Goal: Task Accomplishment & Management: Complete application form

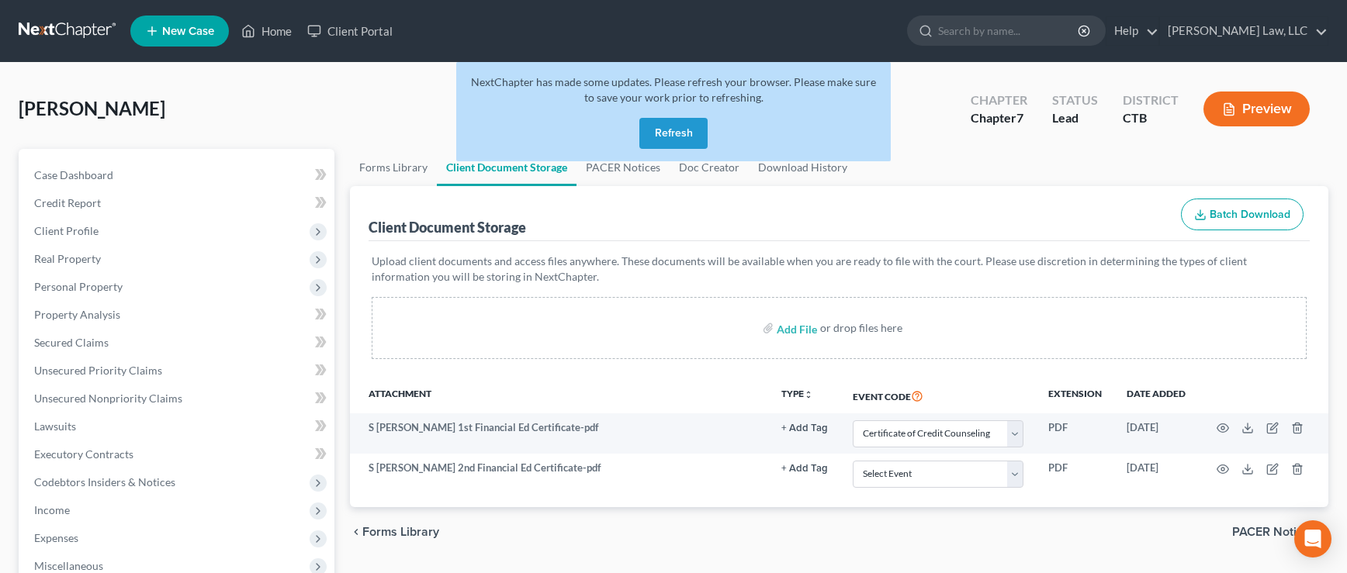
select select "0"
click at [661, 143] on button "Refresh" at bounding box center [673, 133] width 68 height 31
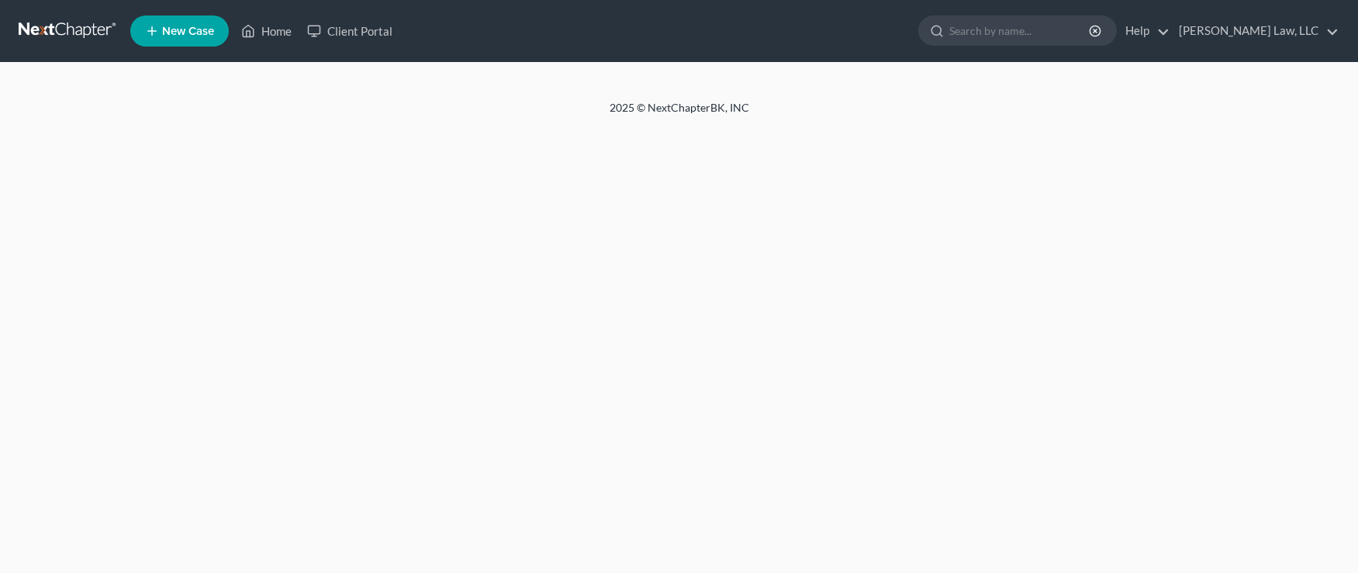
select select "0"
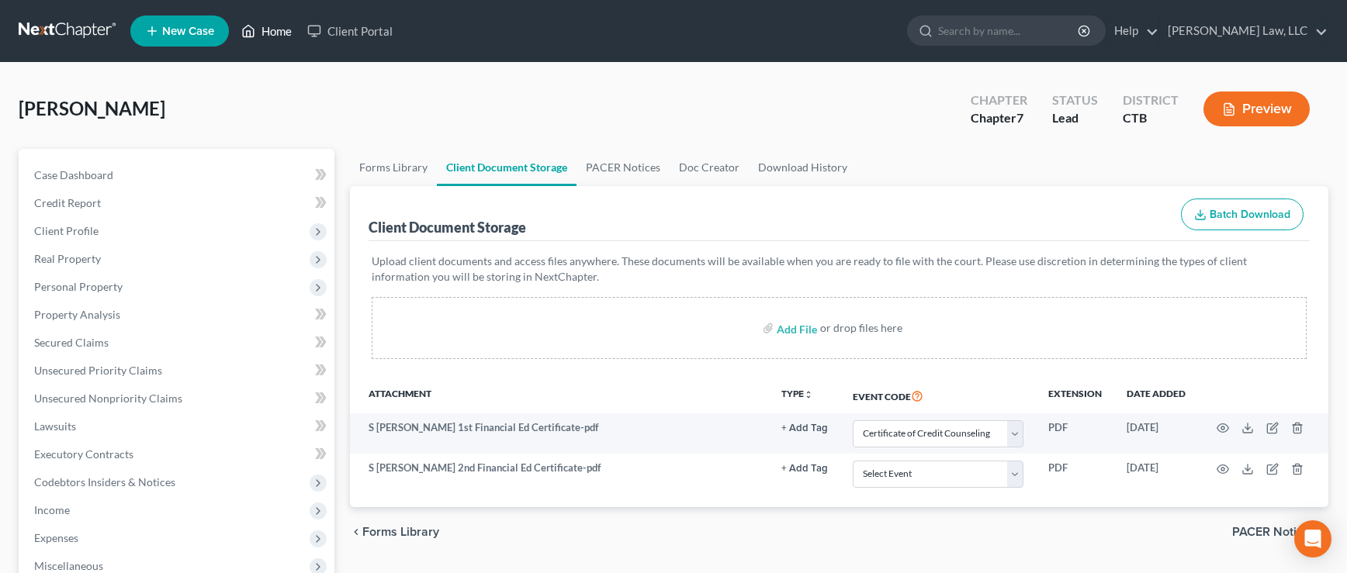
click at [280, 32] on link "Home" at bounding box center [266, 31] width 66 height 28
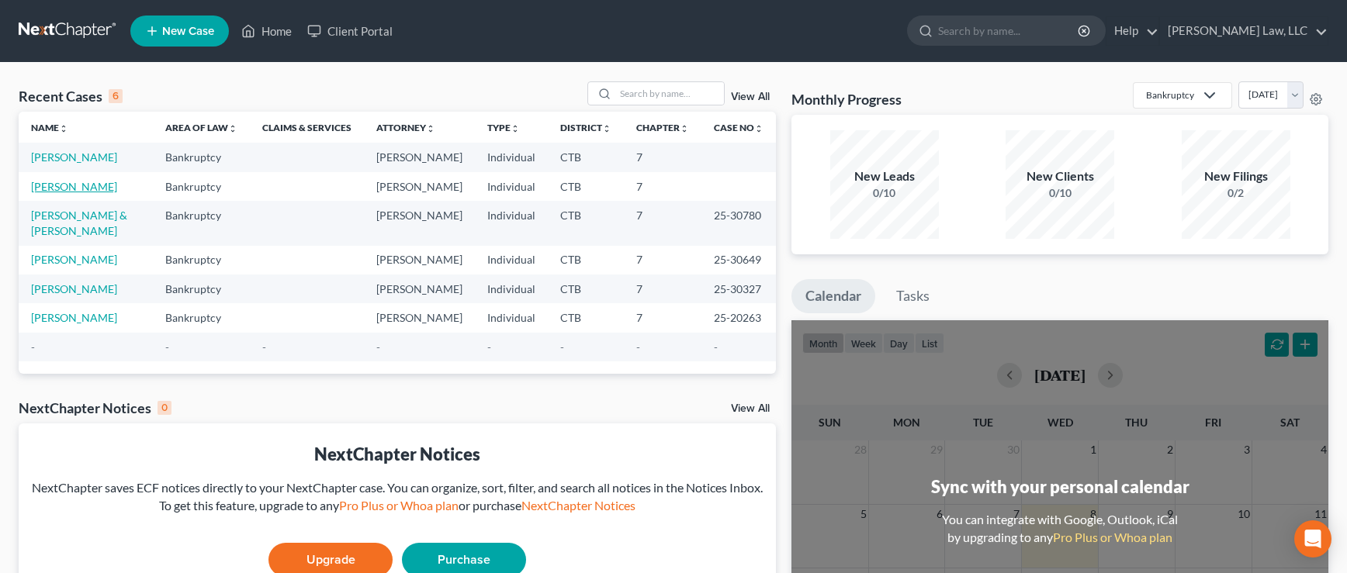
click at [60, 191] on link "[PERSON_NAME]" at bounding box center [74, 186] width 86 height 13
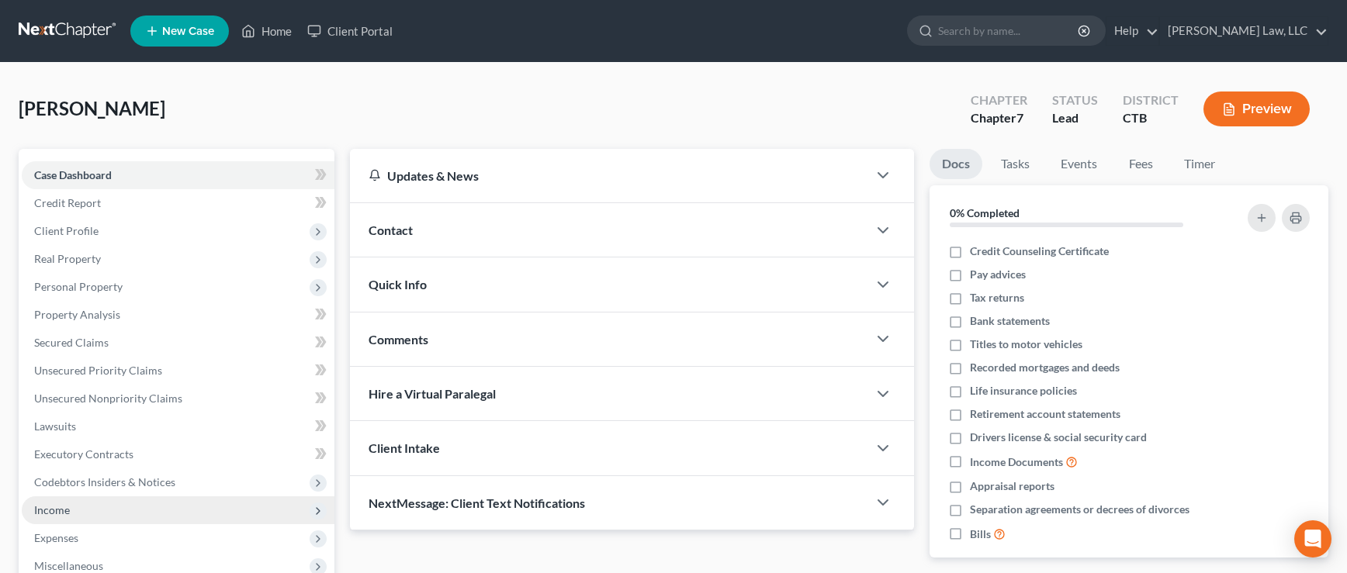
click at [41, 514] on span "Income" at bounding box center [52, 509] width 36 height 13
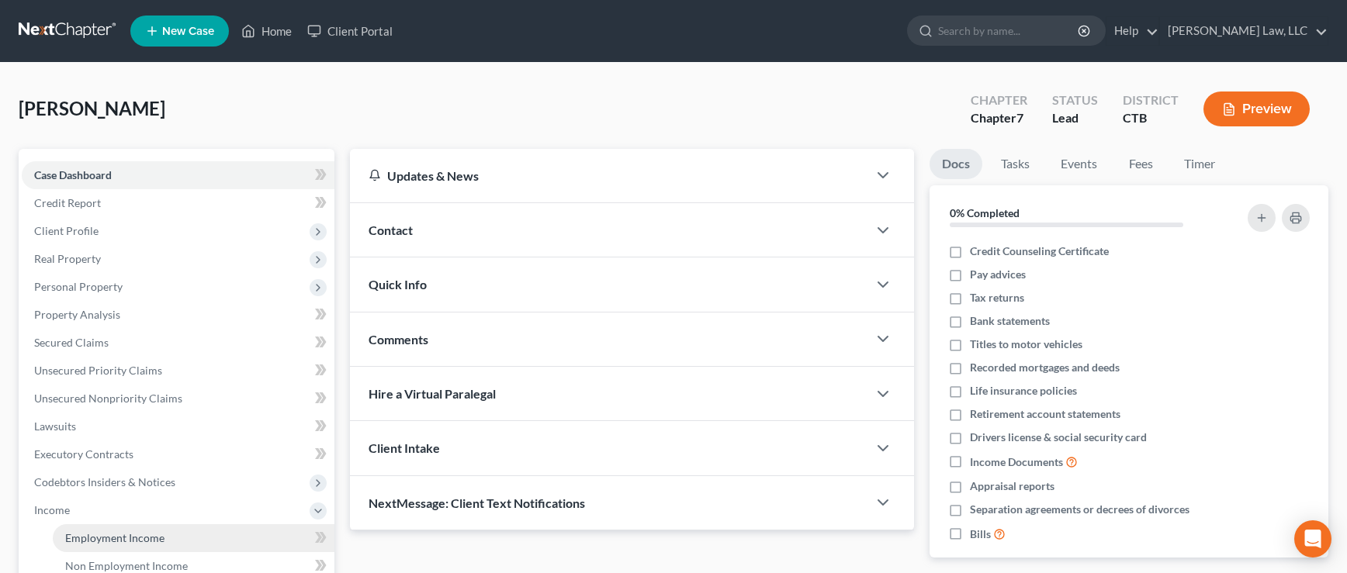
click at [98, 540] on span "Employment Income" at bounding box center [114, 537] width 99 height 13
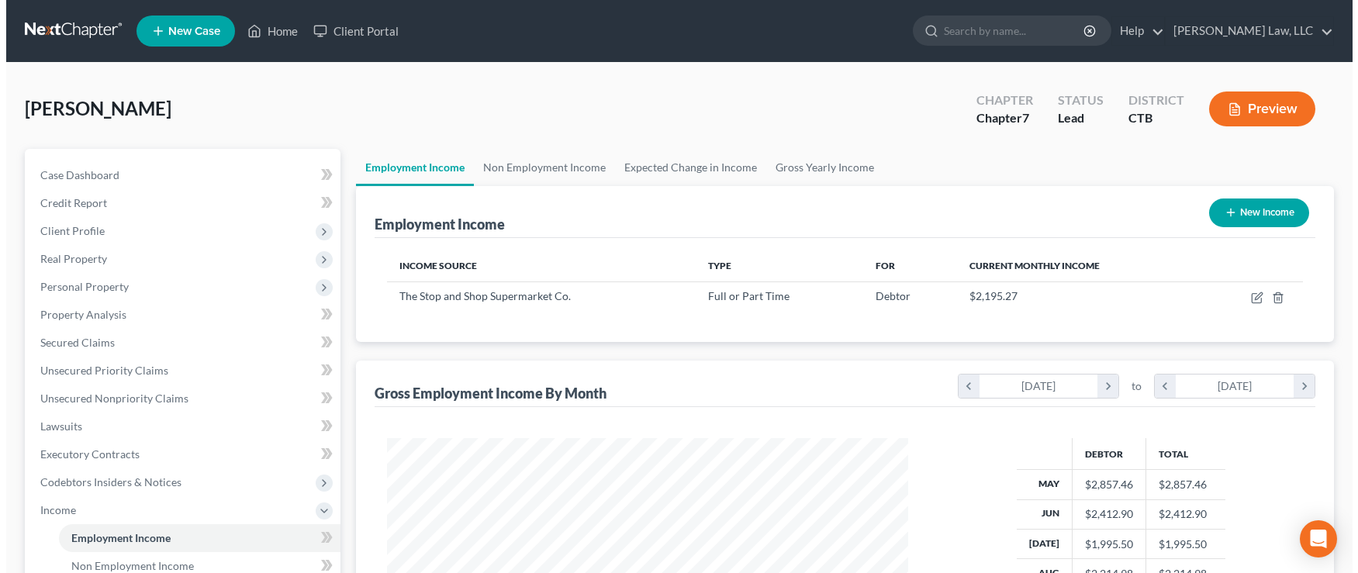
scroll to position [278, 553]
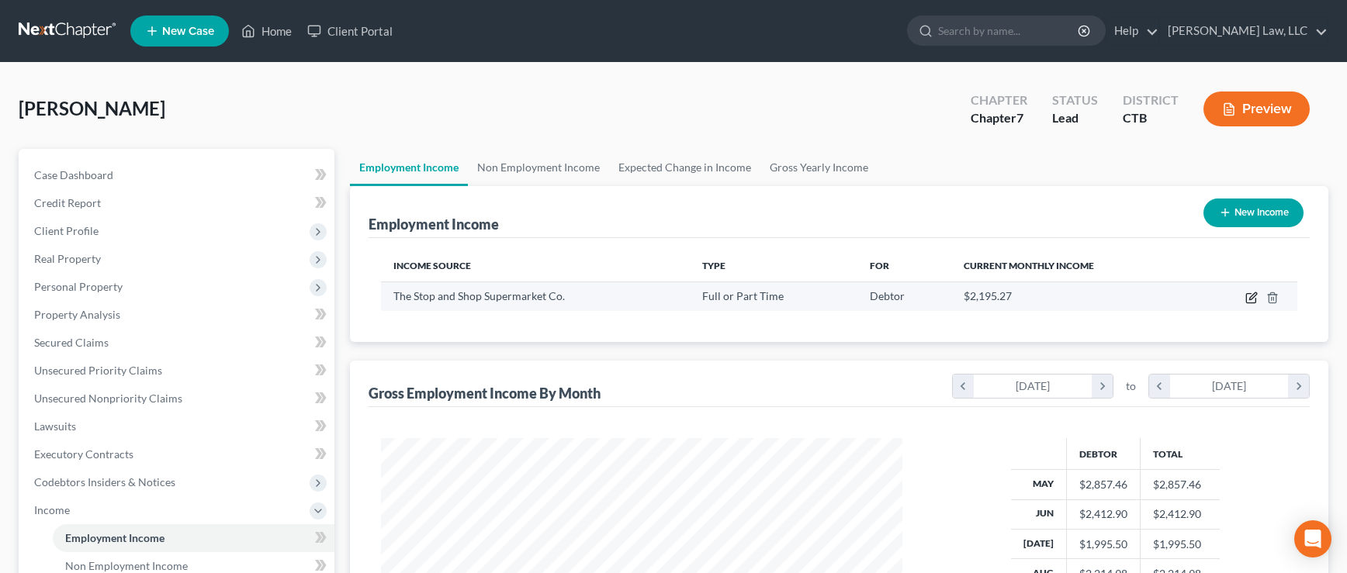
click at [1250, 303] on icon "button" at bounding box center [1250, 298] width 9 height 9
select select "0"
select select "22"
select select "3"
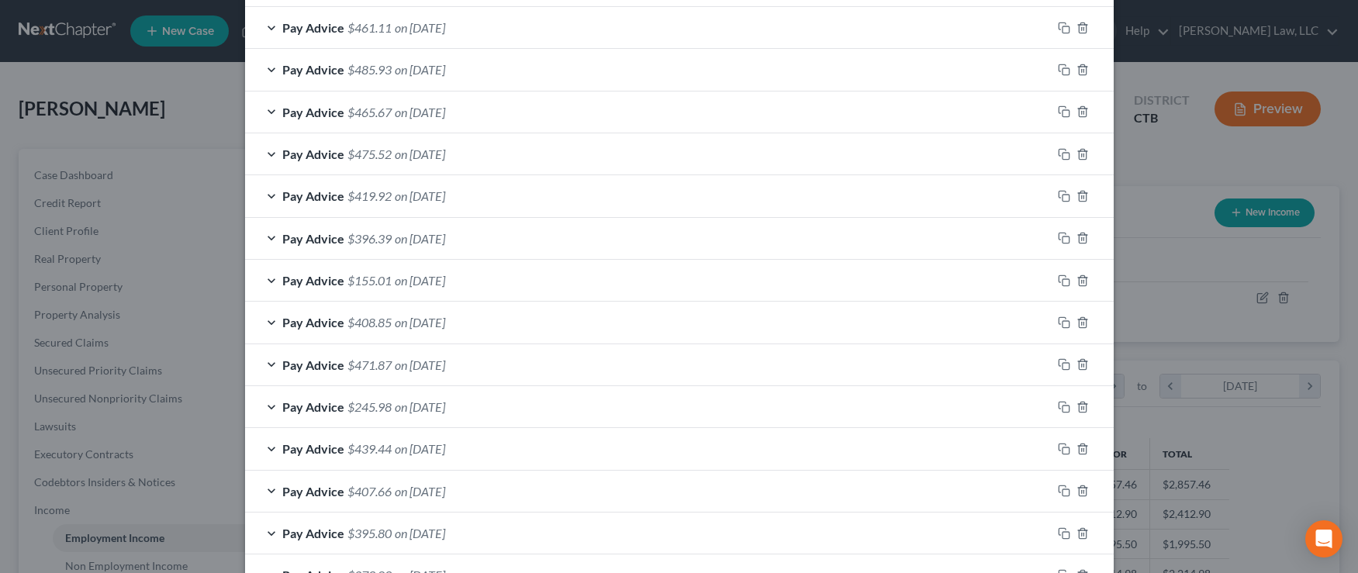
scroll to position [1596, 0]
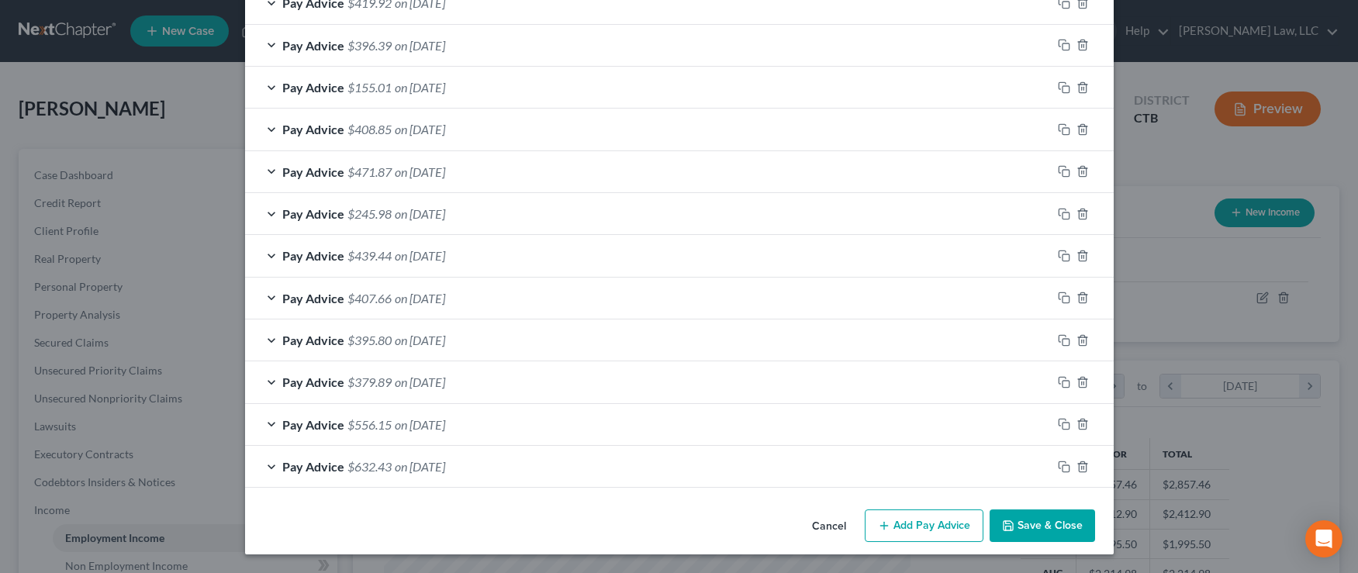
click at [929, 533] on button "Add Pay Advice" at bounding box center [924, 526] width 119 height 33
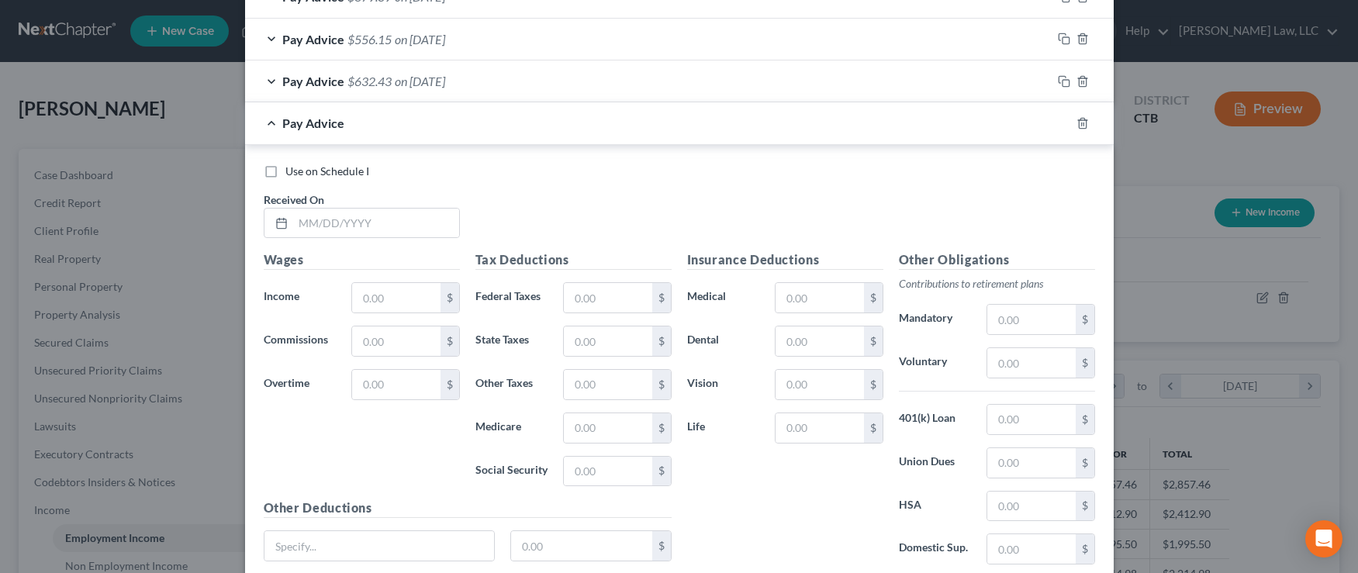
scroll to position [1983, 0]
click at [360, 213] on input "text" at bounding box center [376, 220] width 166 height 29
type input "[DATE]"
click at [380, 296] on input "text" at bounding box center [396, 295] width 88 height 29
type input "489.70"
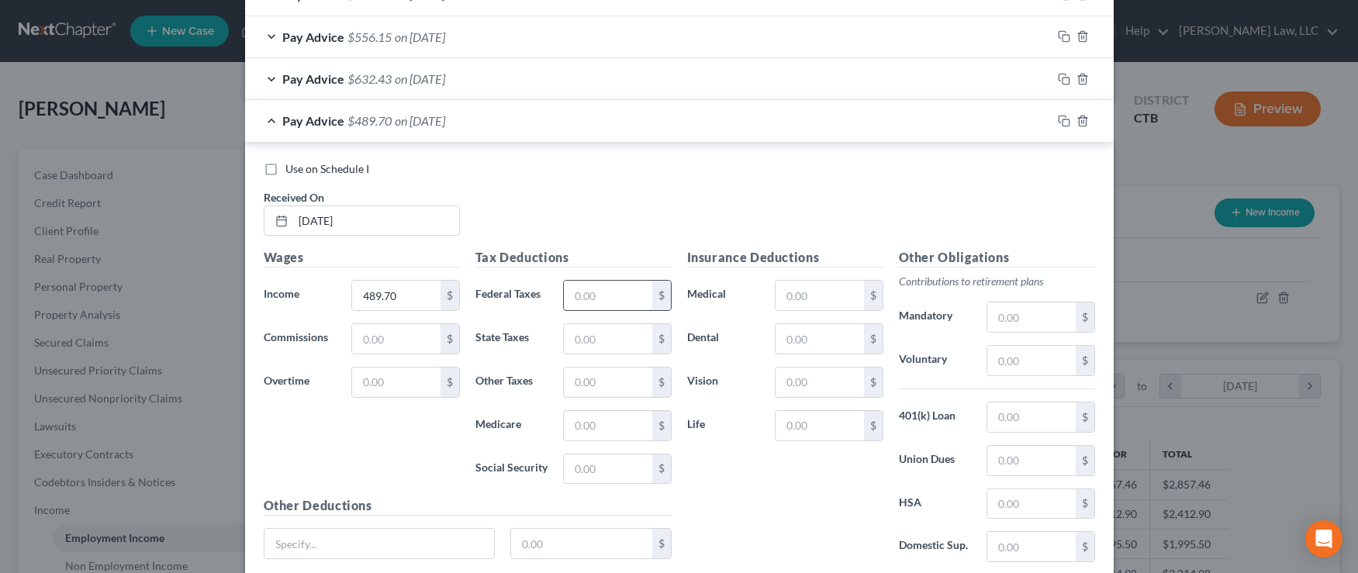
click at [583, 296] on input "text" at bounding box center [608, 295] width 88 height 29
type input "20.67"
click at [589, 344] on input "text" at bounding box center [608, 338] width 88 height 29
type input "3.44"
click at [589, 373] on input "text" at bounding box center [608, 382] width 88 height 29
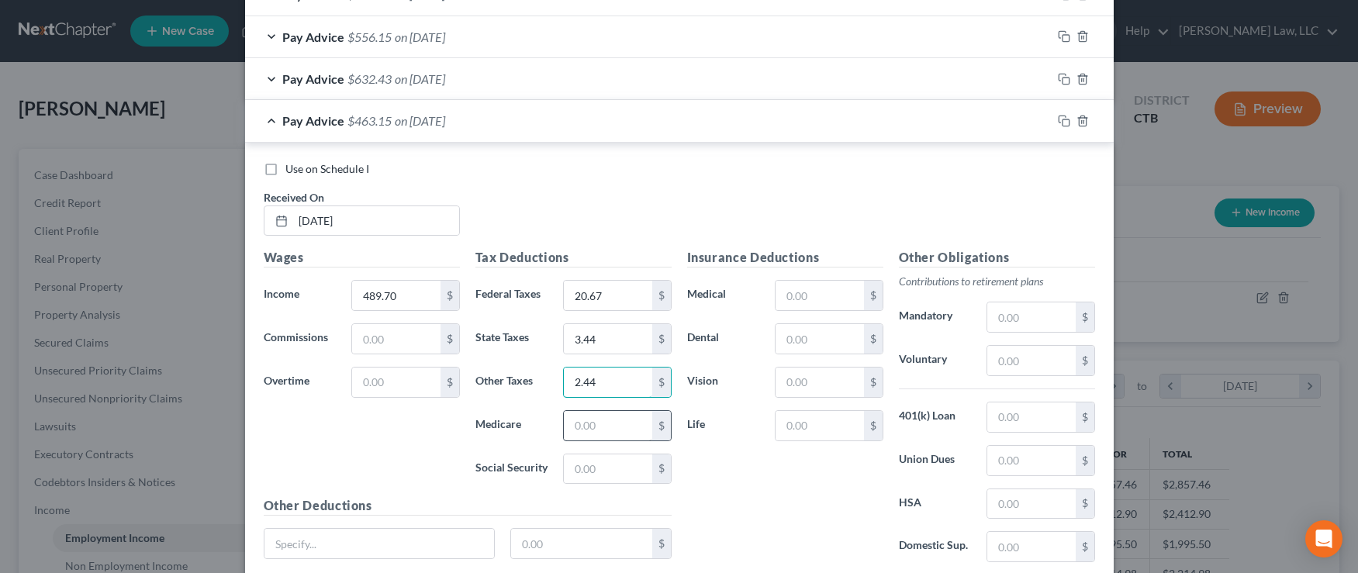
type input "2.44"
click at [579, 425] on input "text" at bounding box center [608, 425] width 88 height 29
type input "7.10"
click at [590, 462] on input "text" at bounding box center [608, 469] width 88 height 29
type input "30.37"
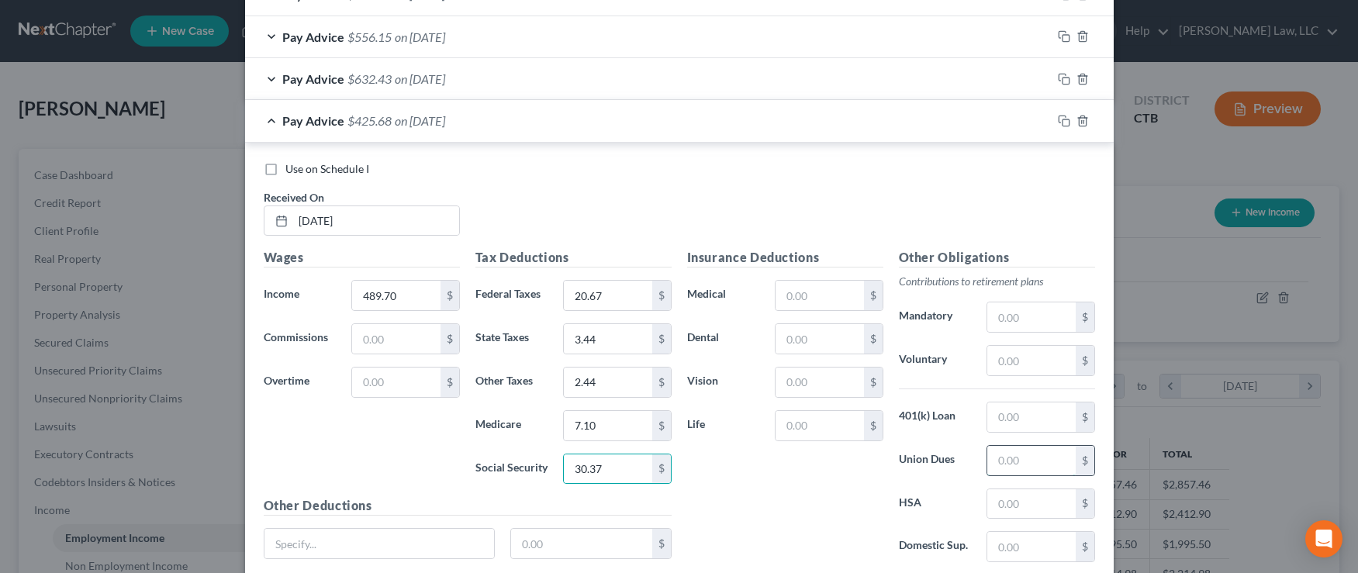
click at [1034, 467] on input "text" at bounding box center [1031, 460] width 88 height 29
type input "9.41"
click at [807, 517] on div "Insurance Deductions Medical $ Dental $ Vision $ Life $" at bounding box center [785, 411] width 212 height 327
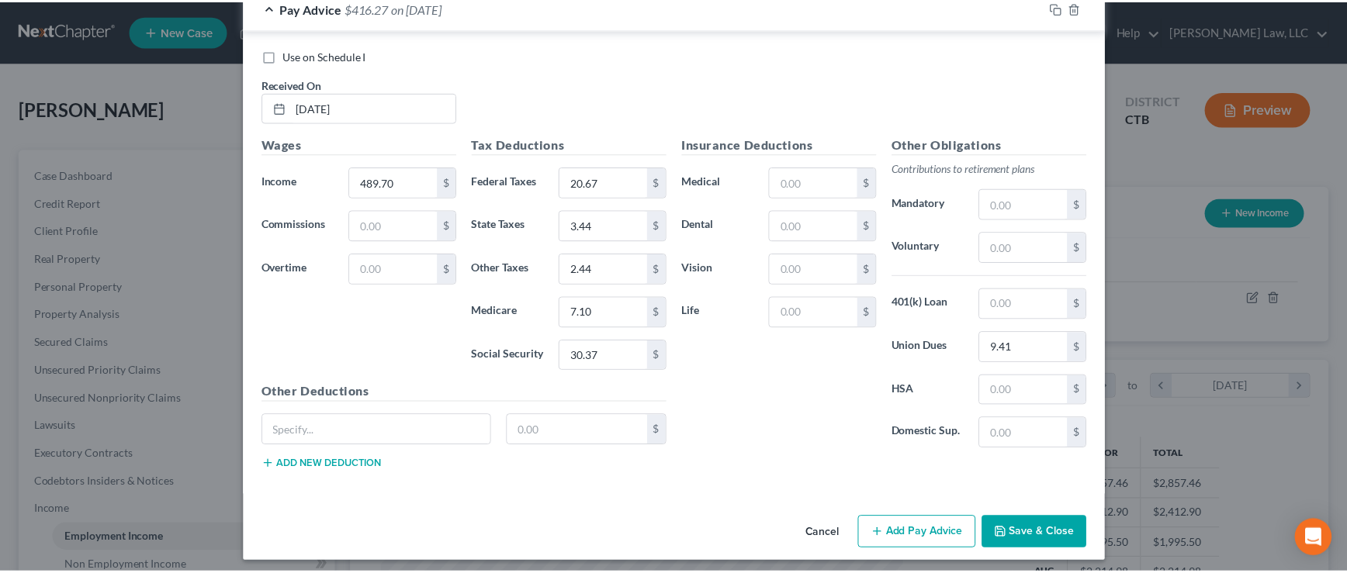
scroll to position [2104, 0]
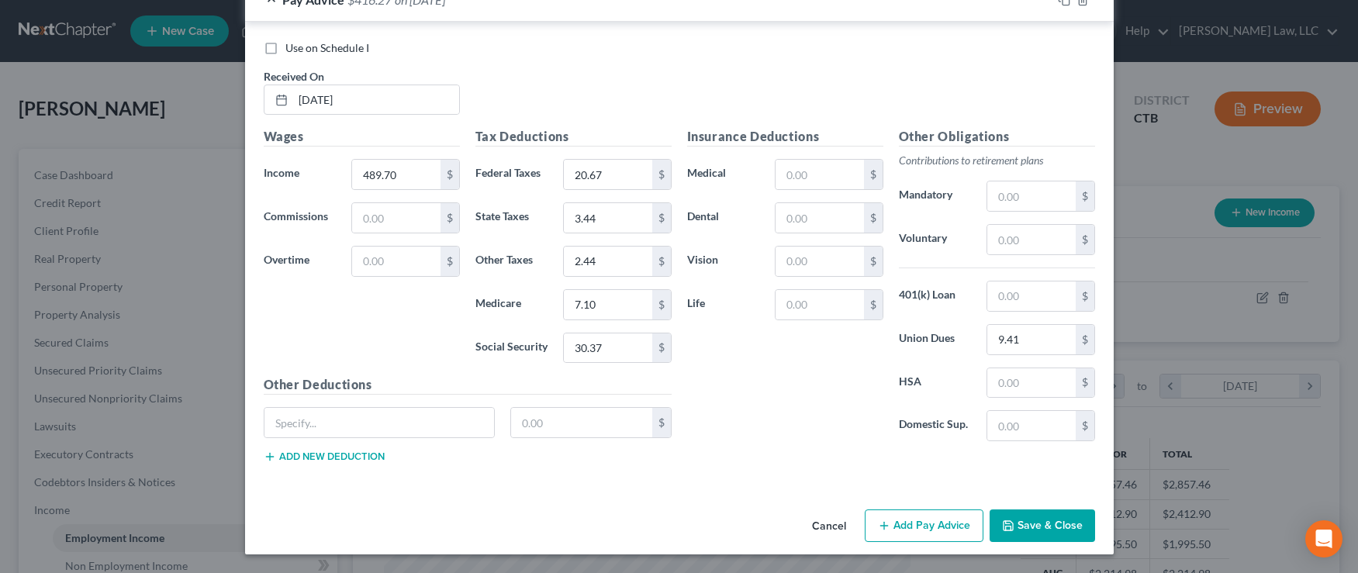
click at [1035, 526] on button "Save & Close" at bounding box center [1042, 526] width 105 height 33
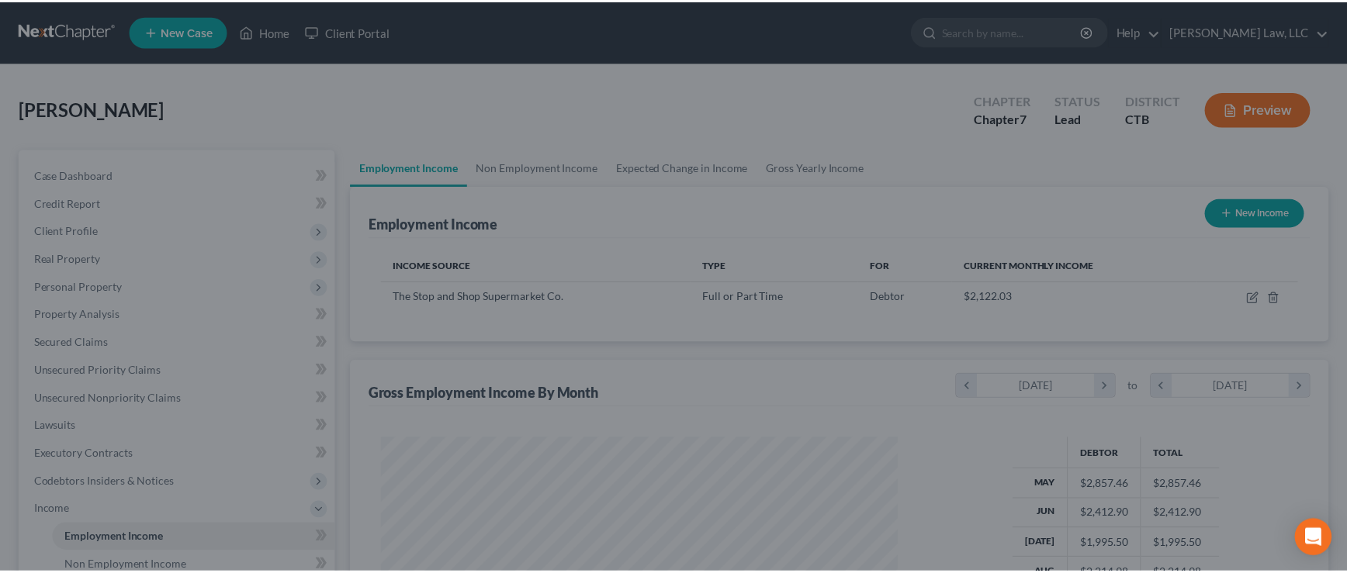
scroll to position [775375, 775100]
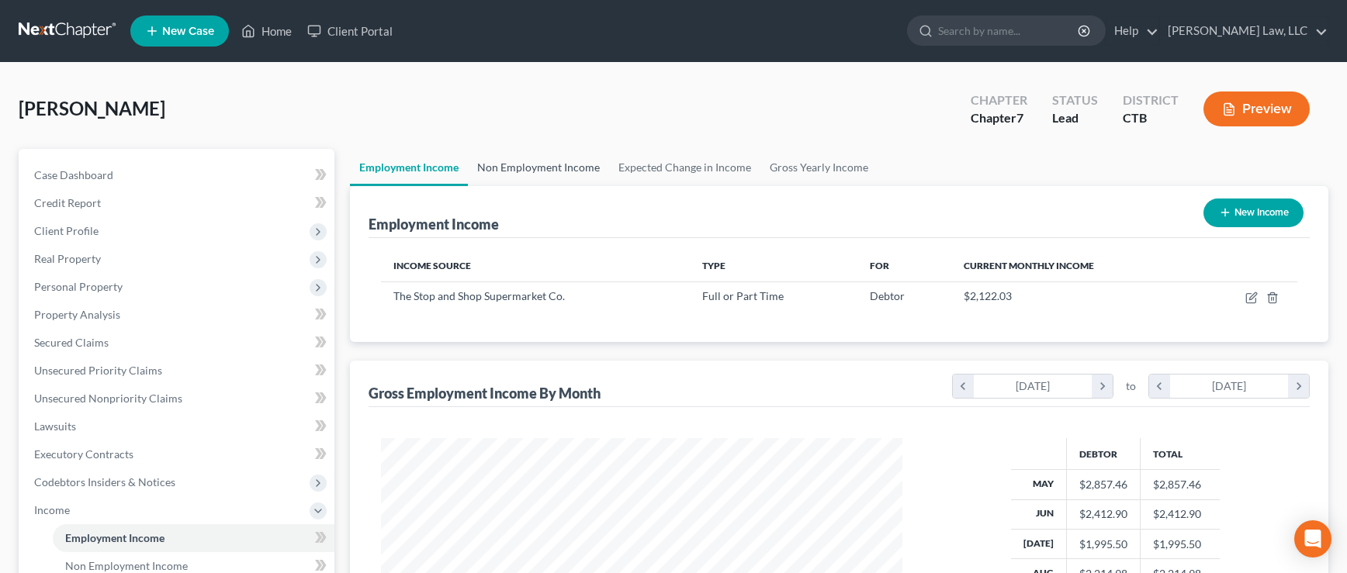
click at [525, 171] on link "Non Employment Income" at bounding box center [538, 167] width 141 height 37
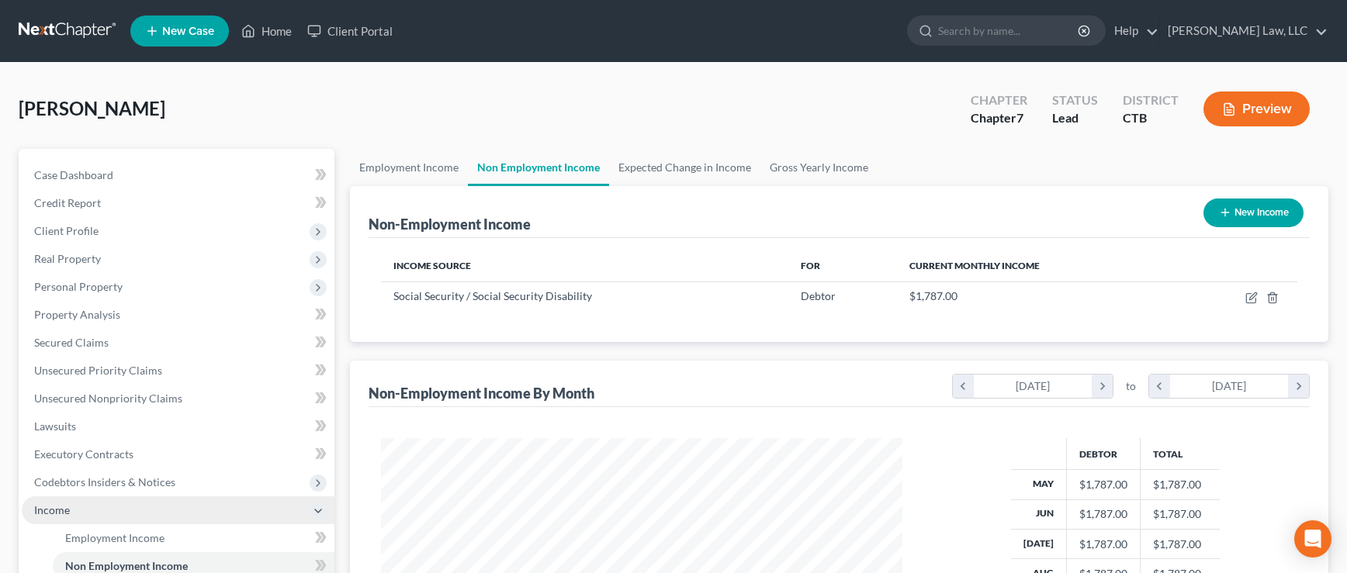
click at [55, 514] on span "Income" at bounding box center [52, 509] width 36 height 13
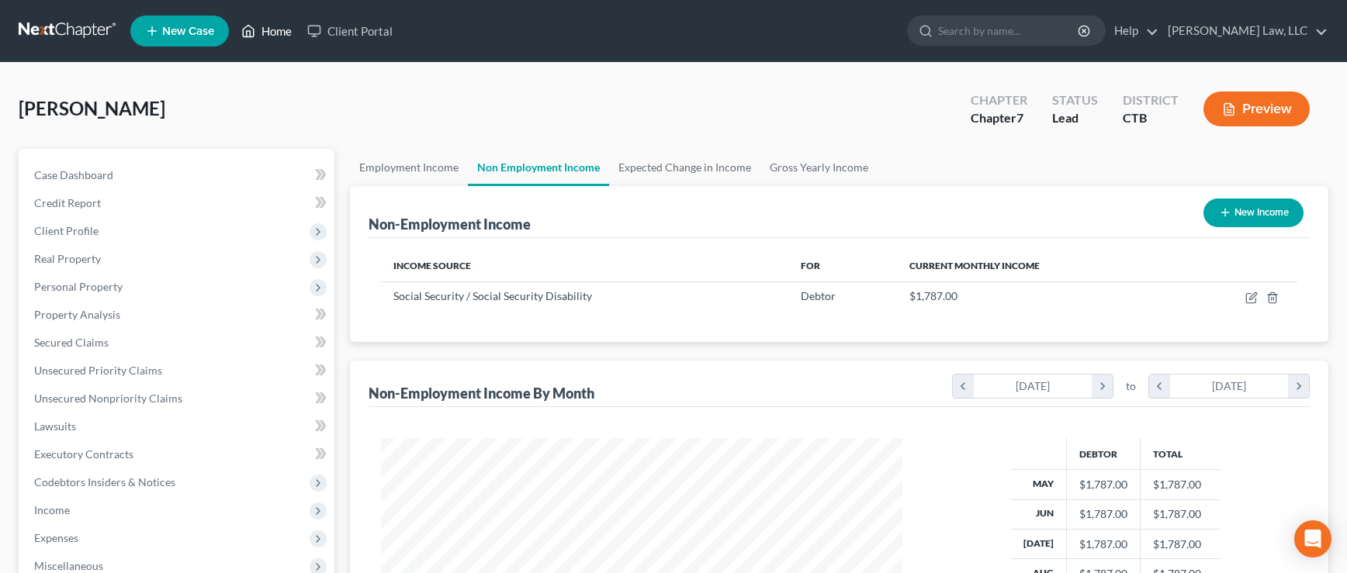
click at [275, 31] on link "Home" at bounding box center [266, 31] width 66 height 28
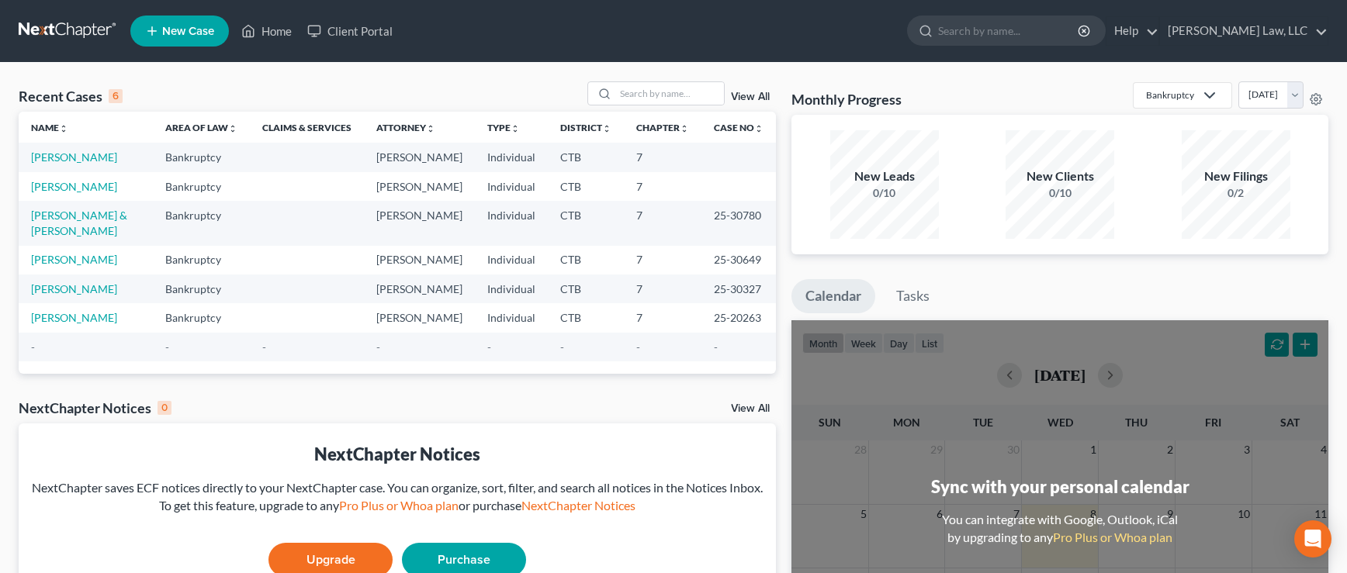
click at [180, 29] on span "New Case" at bounding box center [188, 32] width 52 height 12
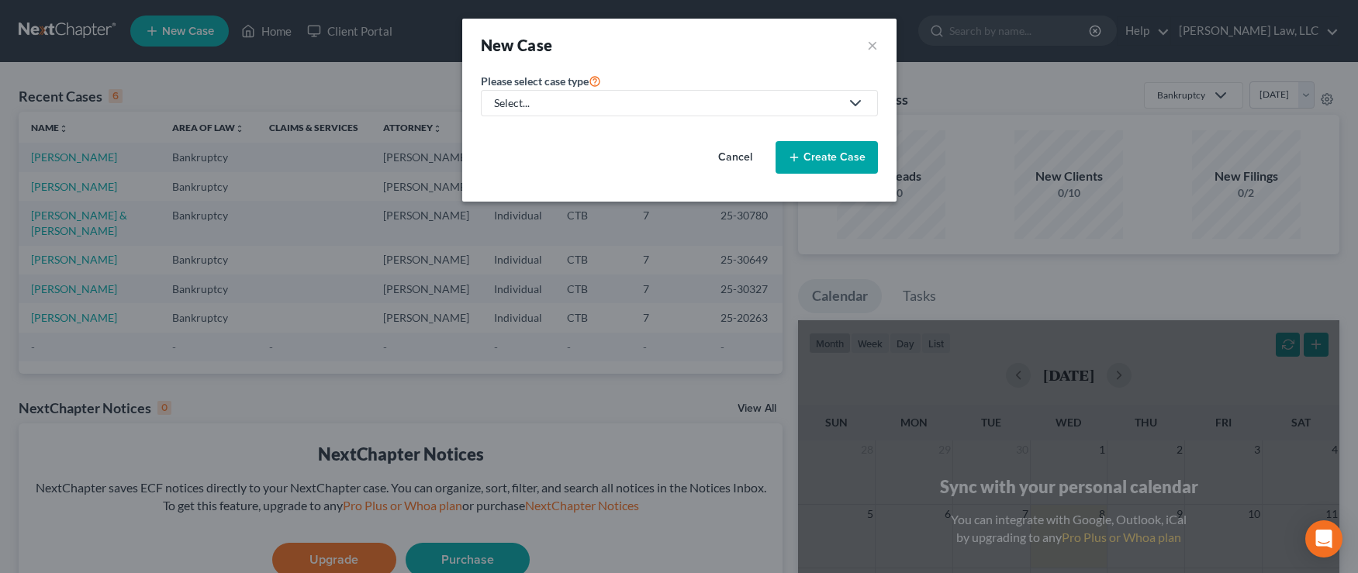
click at [856, 105] on icon at bounding box center [855, 103] width 19 height 19
click at [524, 129] on div "Bankruptcy" at bounding box center [524, 134] width 56 height 16
select select "12"
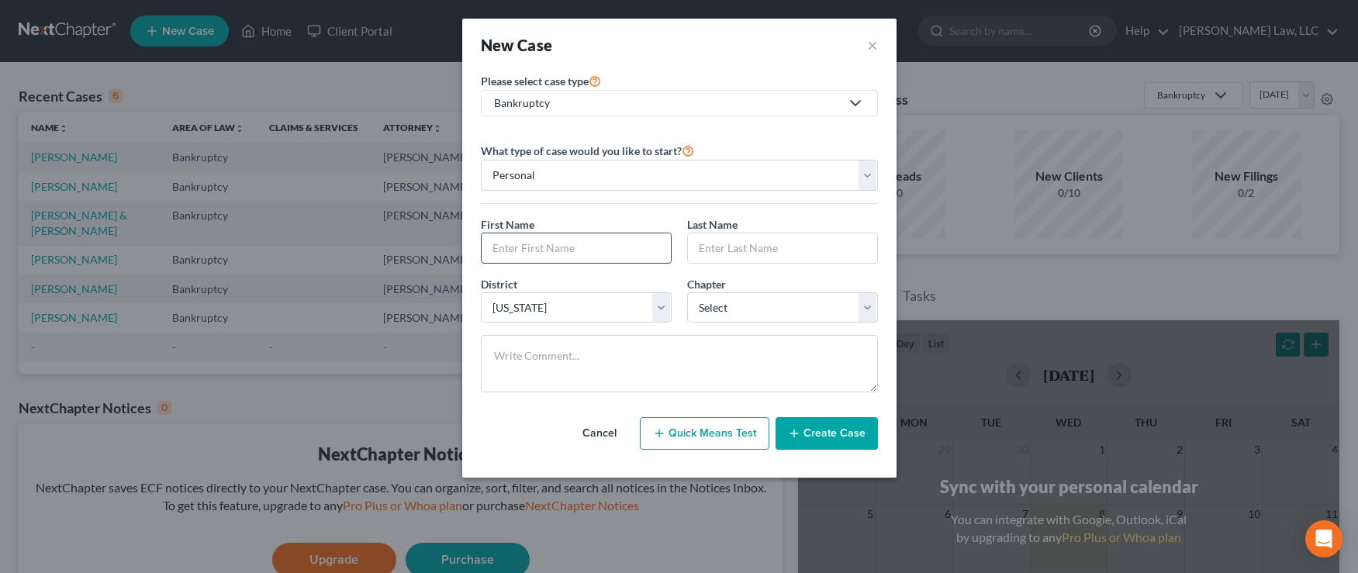
click at [556, 251] on input "text" at bounding box center [576, 247] width 189 height 29
type input "Lauren"
type input "[PERSON_NAME]"
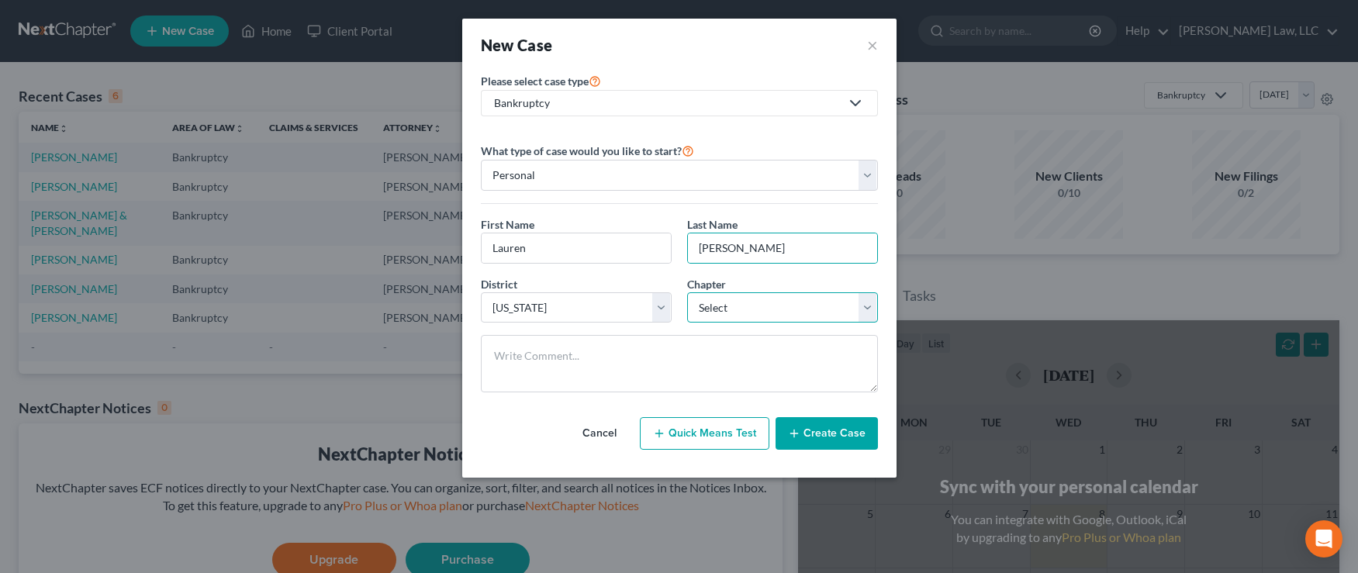
click at [870, 306] on select "Select 7 11 12 13" at bounding box center [782, 307] width 191 height 31
select select "0"
click at [687, 292] on select "Select 7 11 12 13" at bounding box center [782, 307] width 191 height 31
click at [660, 366] on textarea at bounding box center [679, 363] width 397 height 57
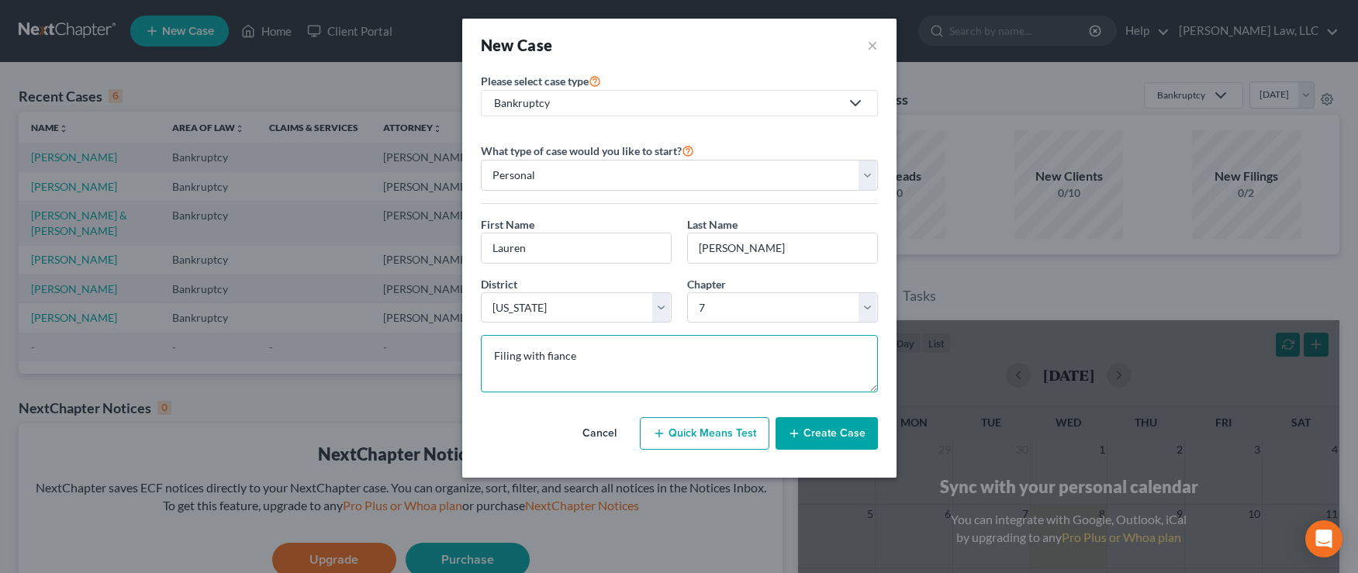
click at [550, 358] on textarea "Filing with fiance" at bounding box center [679, 363] width 397 height 57
type textarea "Filing with fiancé - not married, must file separately"
click at [809, 433] on button "Create Case" at bounding box center [827, 433] width 102 height 33
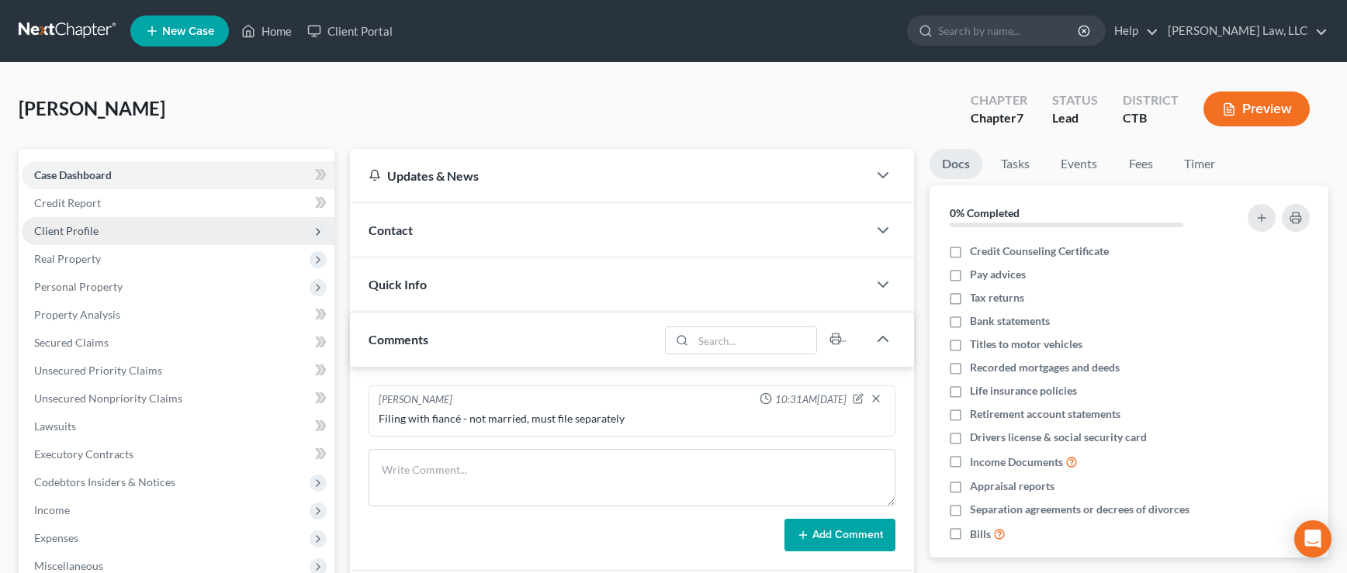
click at [66, 231] on span "Client Profile" at bounding box center [66, 230] width 64 height 13
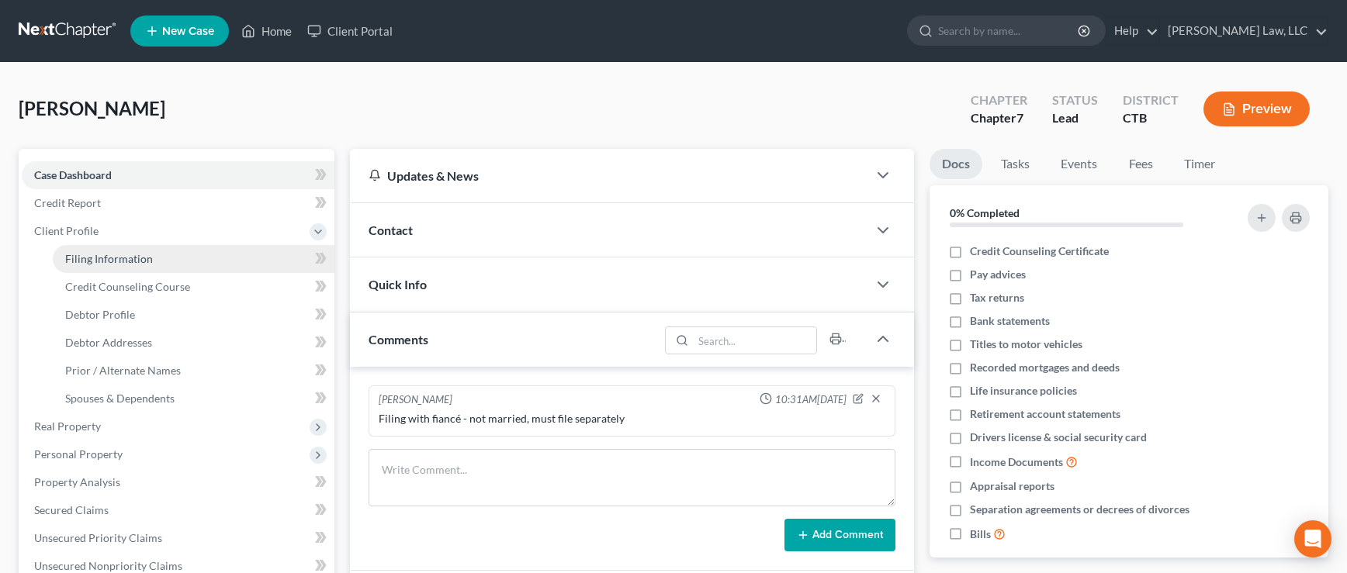
click at [75, 260] on span "Filing Information" at bounding box center [109, 258] width 88 height 13
select select "1"
select select "0"
select select "12"
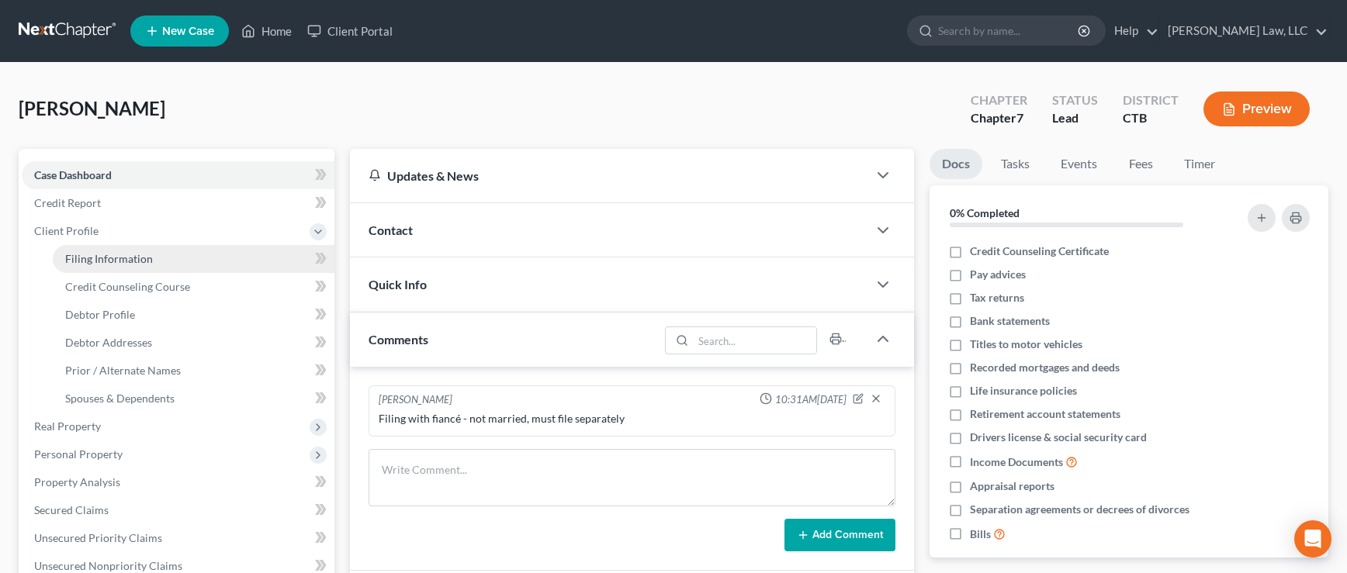
select select "6"
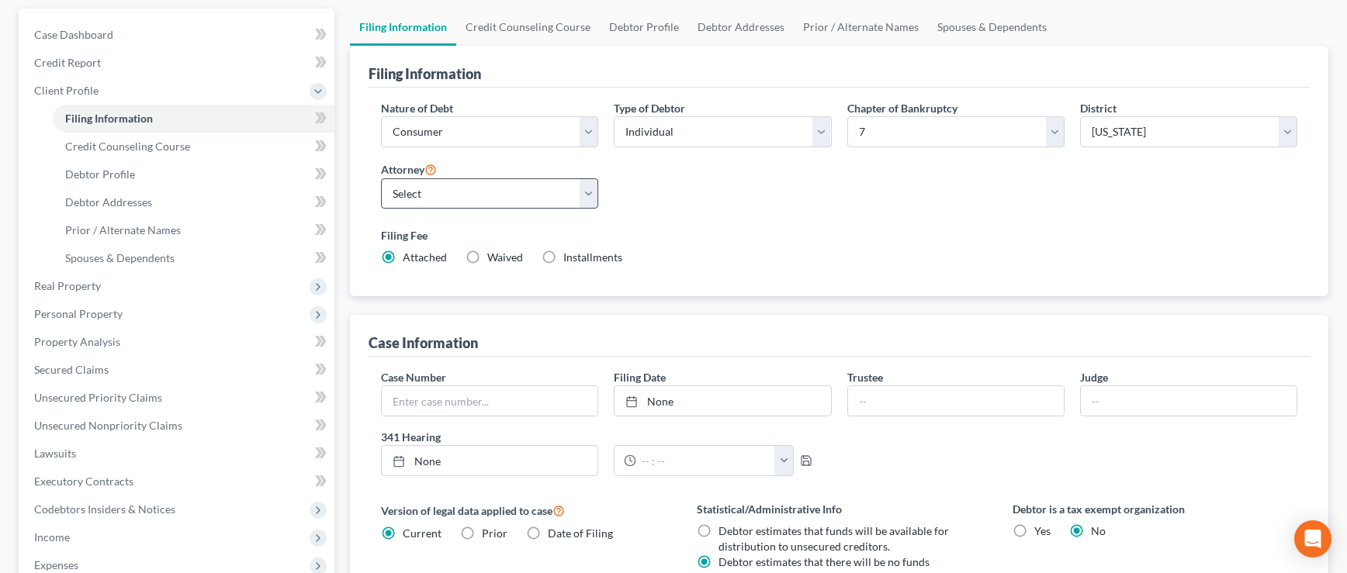
scroll to position [139, 0]
click at [104, 177] on span "Debtor Profile" at bounding box center [100, 175] width 70 height 13
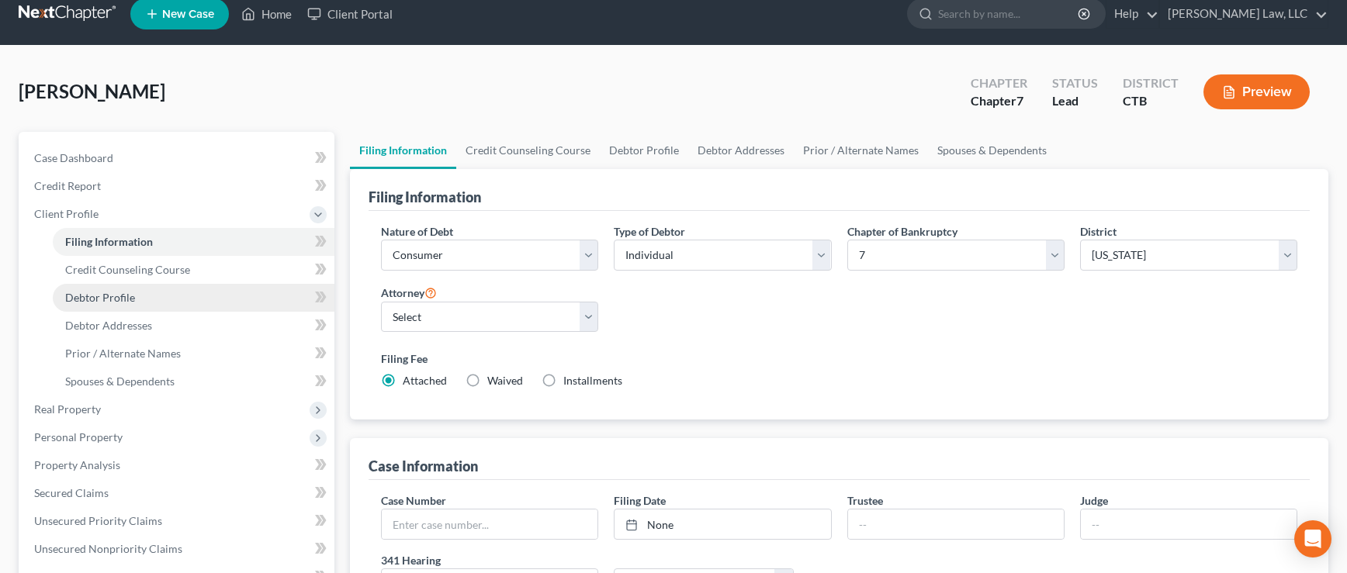
select select "0"
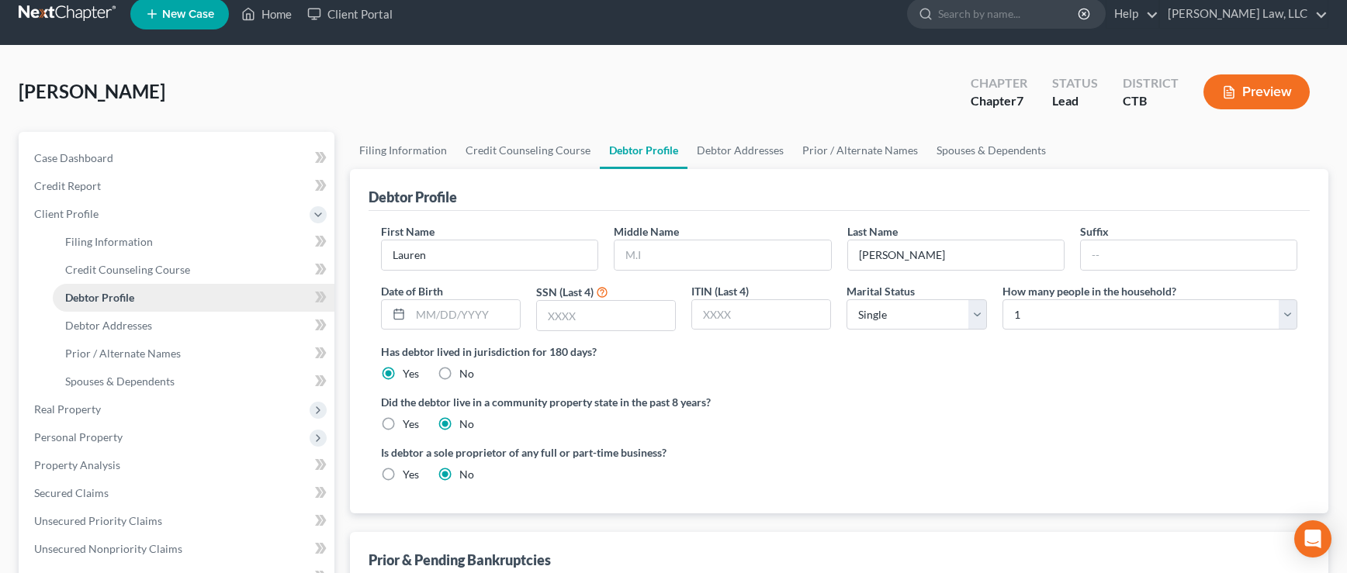
scroll to position [0, 0]
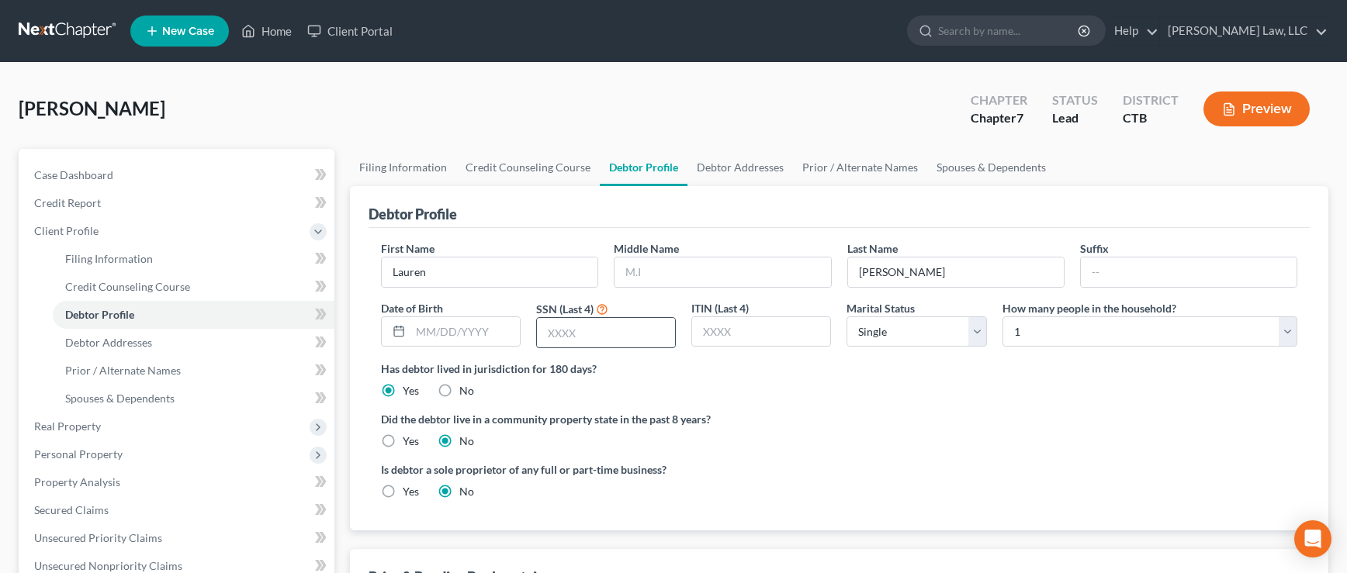
click at [623, 335] on input "text" at bounding box center [606, 332] width 138 height 29
type input "0063"
click at [978, 330] on select "Select Single Married Separated Divorced Widowed" at bounding box center [916, 331] width 140 height 31
click at [978, 331] on select "Select Single Married Separated Divorced Widowed" at bounding box center [916, 331] width 140 height 31
click at [1288, 332] on select "Select 1 2 3 4 5 6 7 8 9 10 11 12 13 14 15 16 17 18 19 20" at bounding box center [1149, 331] width 295 height 31
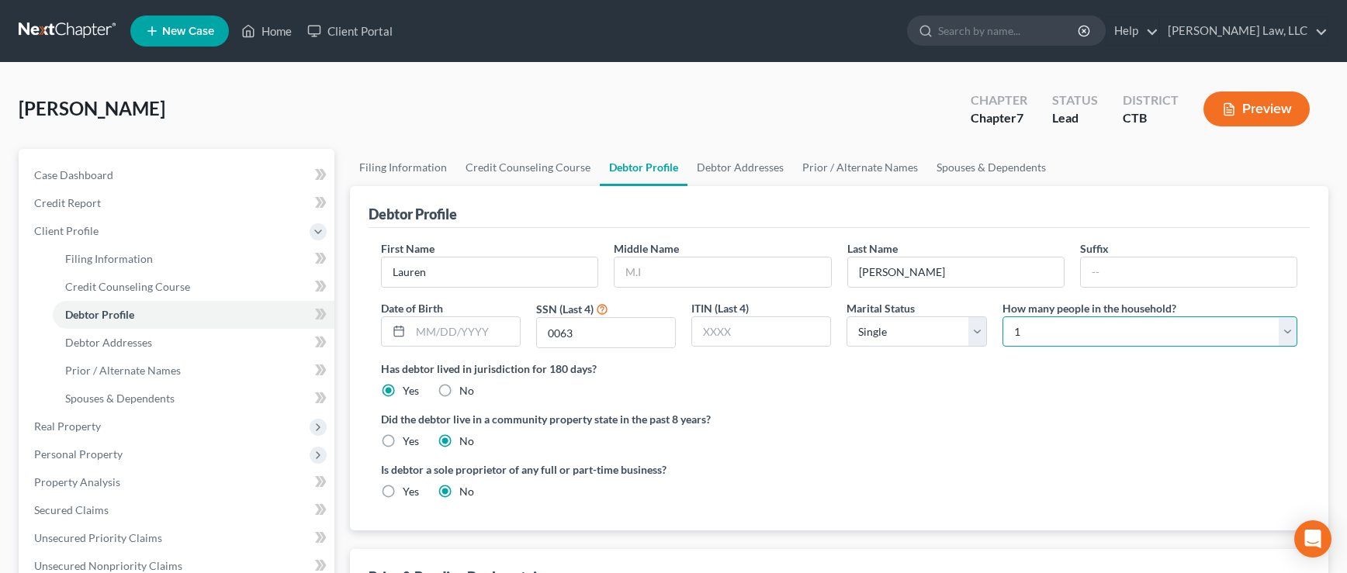
select select "4"
click at [1002, 316] on select "Select 1 2 3 4 5 6 7 8 9 10 11 12 13 14 15 16 17 18 19 20" at bounding box center [1149, 331] width 295 height 31
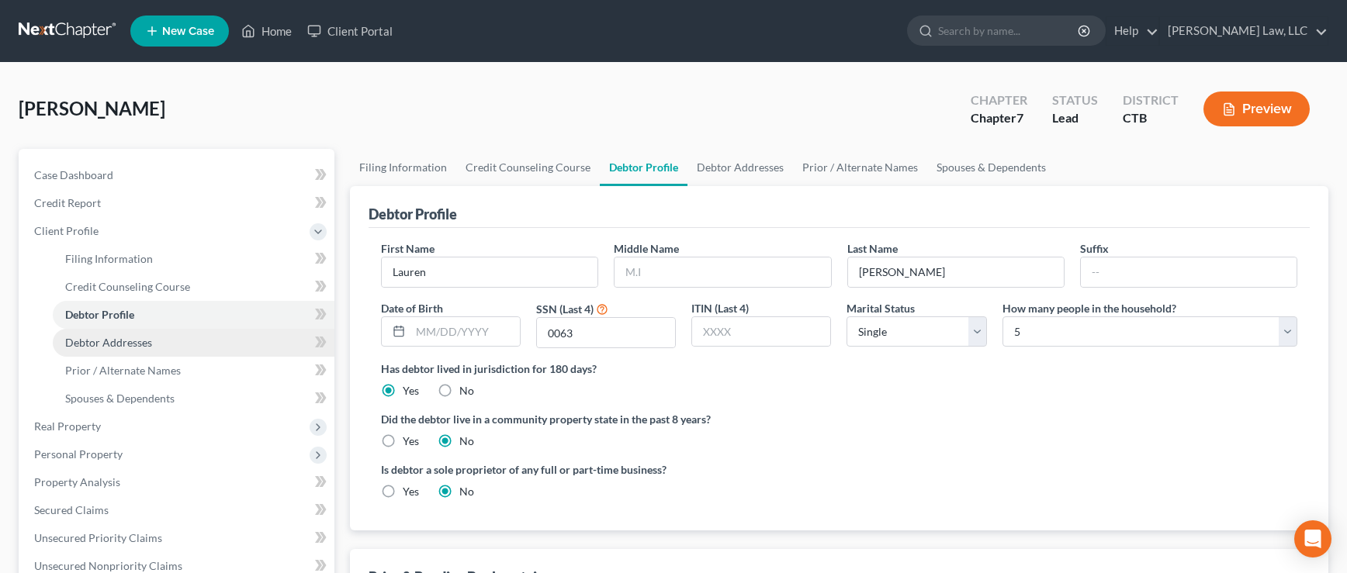
click at [85, 341] on span "Debtor Addresses" at bounding box center [108, 342] width 87 height 13
select select "0"
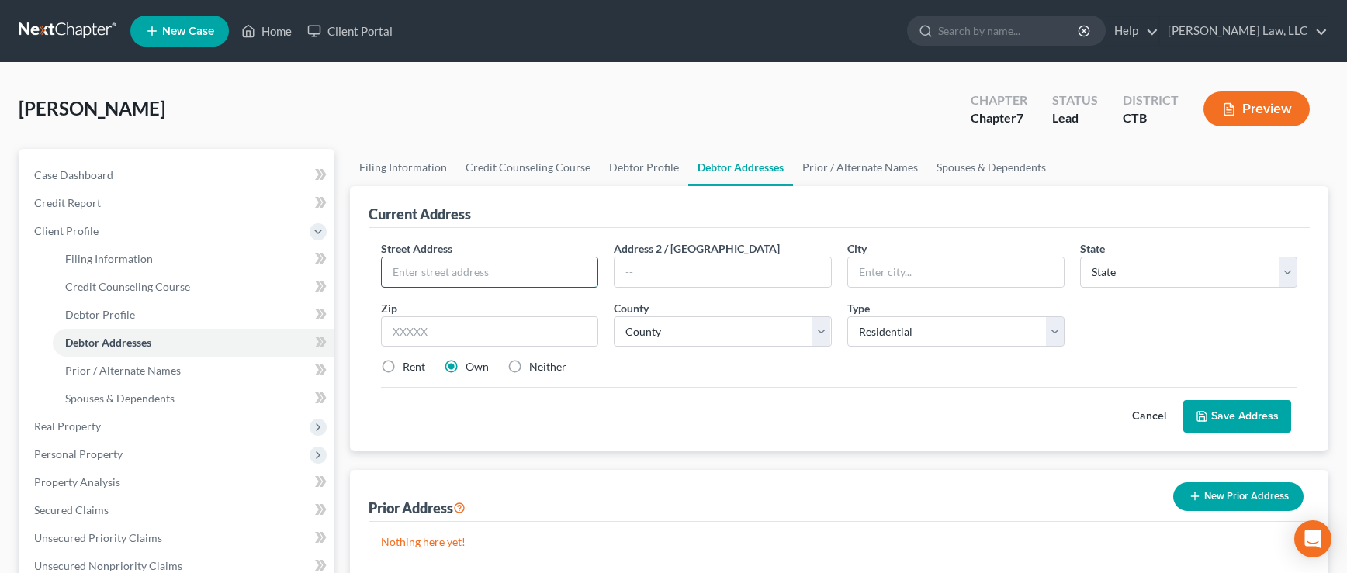
click at [413, 276] on input "text" at bounding box center [490, 272] width 216 height 29
type input "[STREET_ADDRESS][PERSON_NAME]"
type input "Ivoryton"
select select "6"
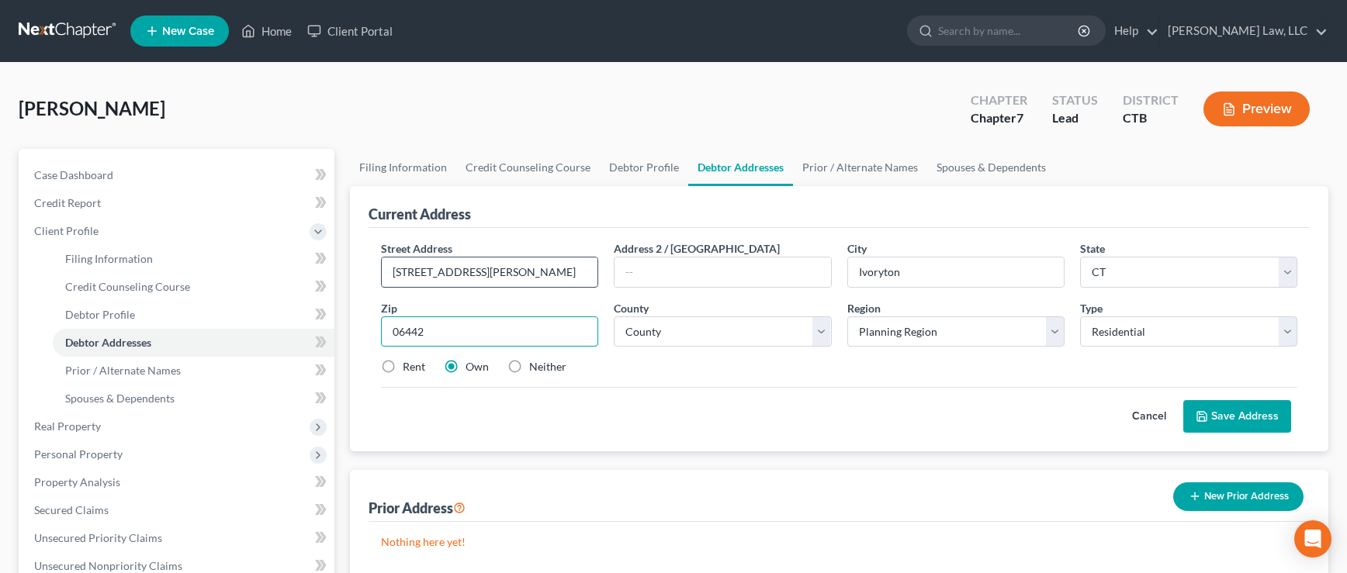
type input "06442"
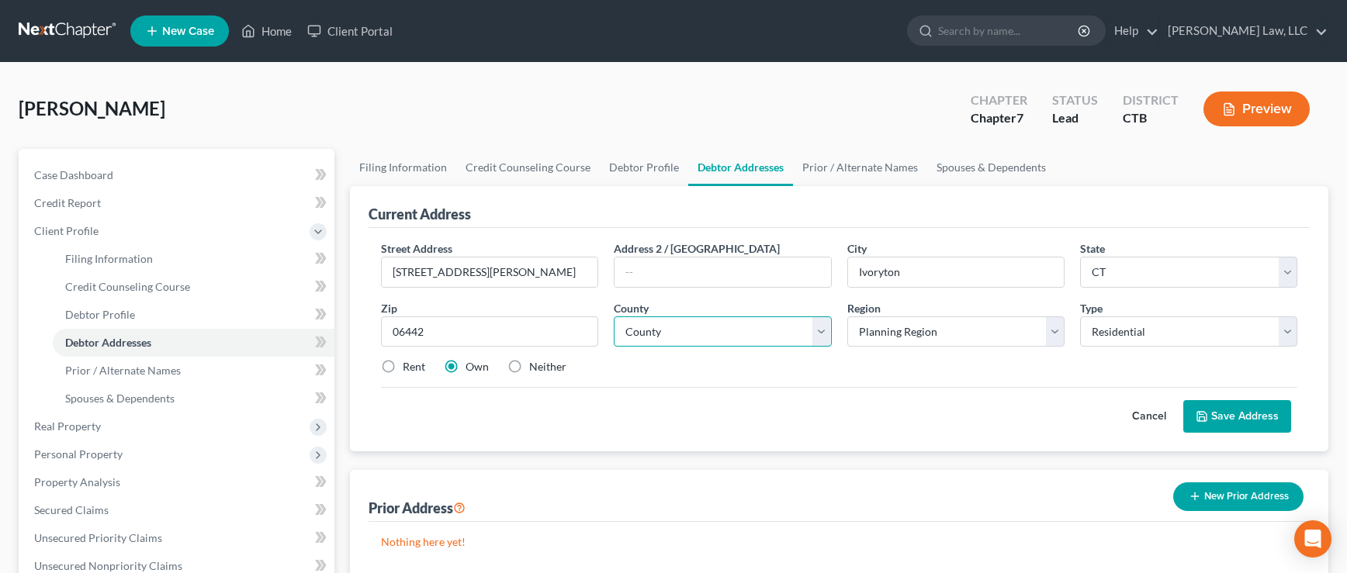
click at [822, 330] on select "County [GEOGRAPHIC_DATA] [GEOGRAPHIC_DATA] [GEOGRAPHIC_DATA] [GEOGRAPHIC_DATA] …" at bounding box center [722, 331] width 217 height 31
select select "3"
click at [614, 316] on select "County [GEOGRAPHIC_DATA] [GEOGRAPHIC_DATA] [GEOGRAPHIC_DATA] [GEOGRAPHIC_DATA] …" at bounding box center [722, 331] width 217 height 31
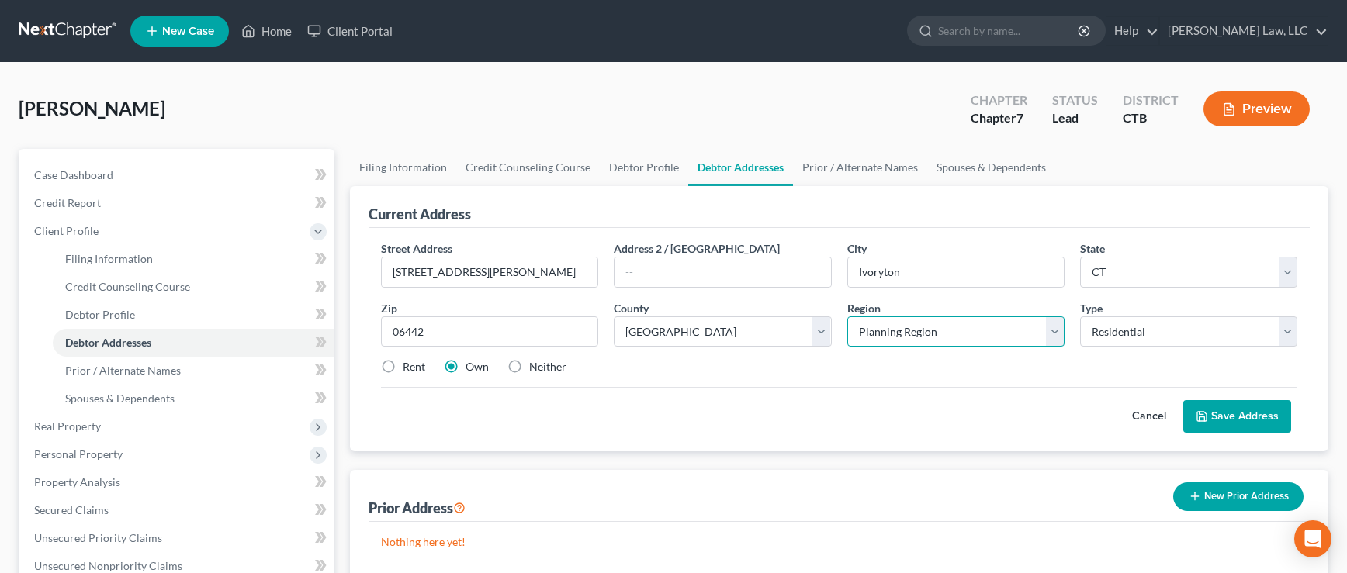
click at [1053, 329] on select "Planning Region Capitol Planning Region [GEOGRAPHIC_DATA] Planning Region [GEOG…" at bounding box center [955, 331] width 217 height 31
select select "2"
click at [847, 316] on select "Planning Region Capitol Planning Region [GEOGRAPHIC_DATA] Planning Region [GEOG…" at bounding box center [955, 331] width 217 height 31
click at [1229, 414] on button "Save Address" at bounding box center [1237, 416] width 108 height 33
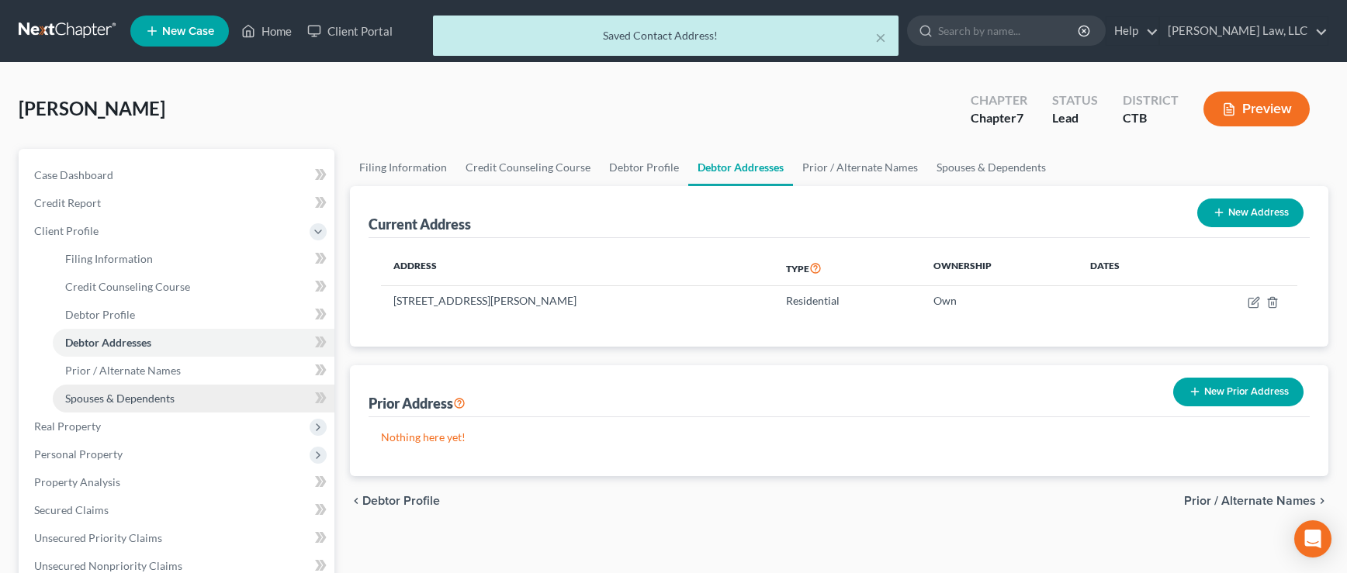
click at [72, 398] on span "Spouses & Dependents" at bounding box center [119, 398] width 109 height 13
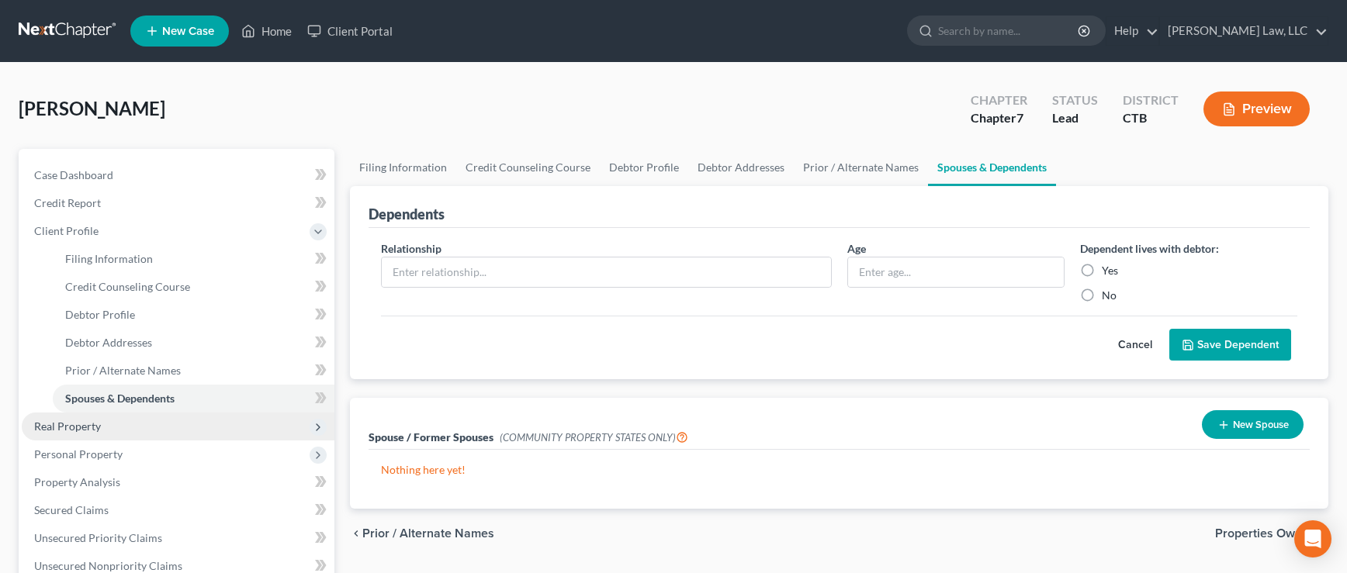
click at [71, 430] on span "Real Property" at bounding box center [67, 426] width 67 height 13
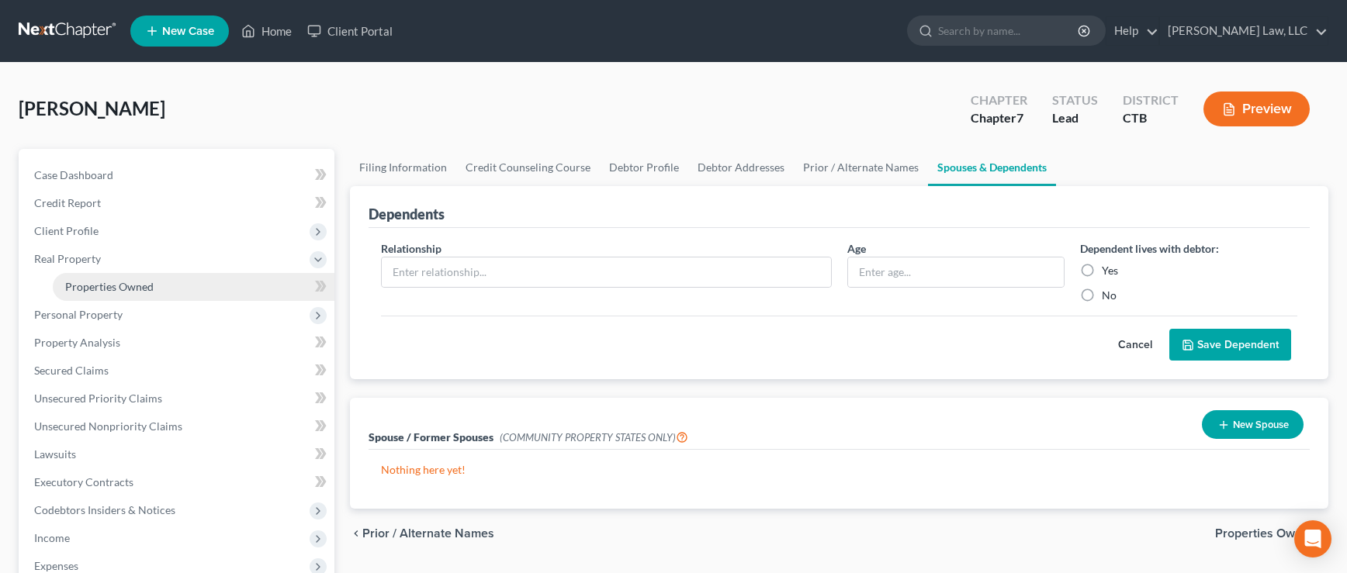
click at [98, 286] on span "Properties Owned" at bounding box center [109, 286] width 88 height 13
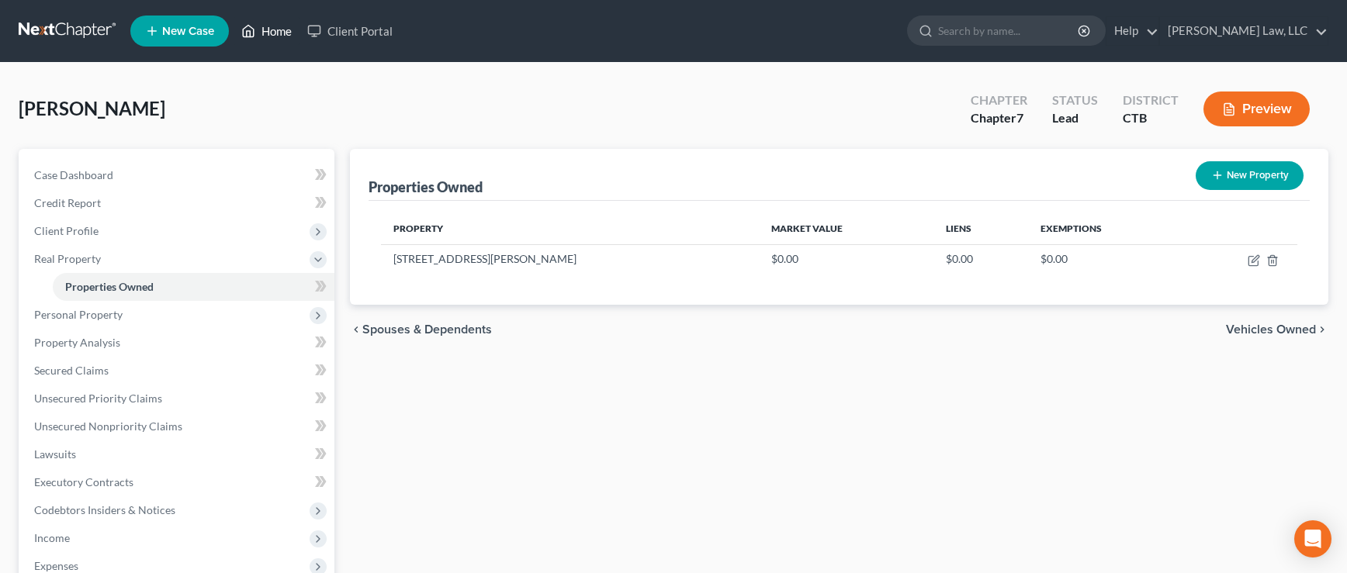
click at [280, 33] on link "Home" at bounding box center [266, 31] width 66 height 28
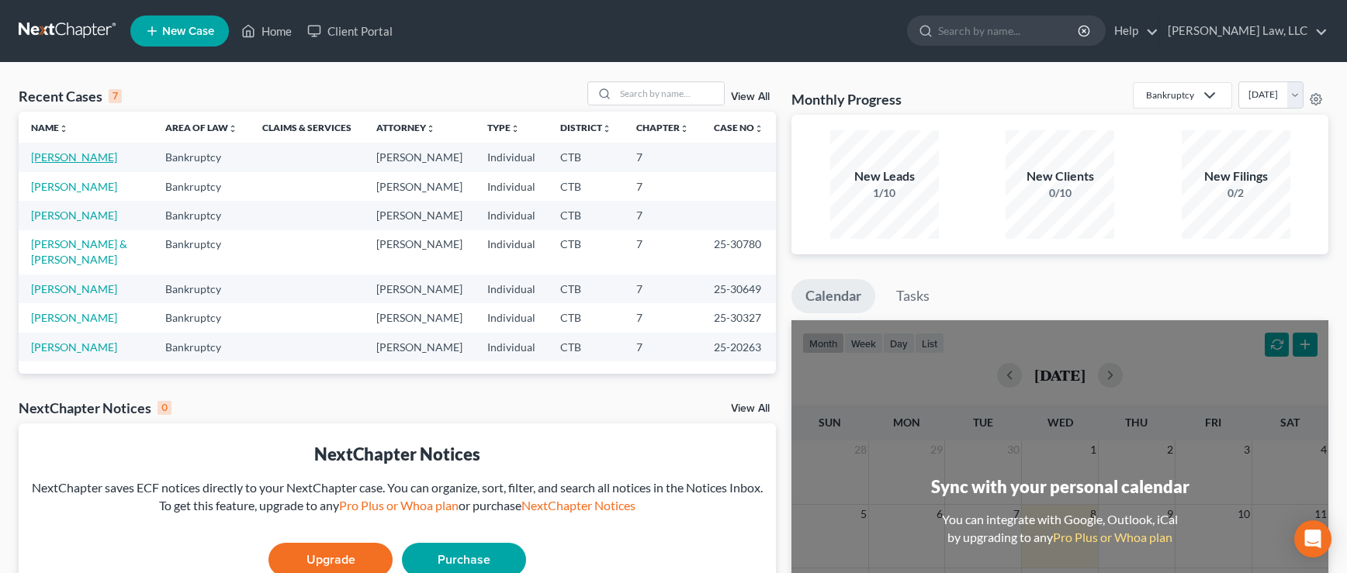
click at [45, 154] on link "[PERSON_NAME]" at bounding box center [74, 156] width 86 height 13
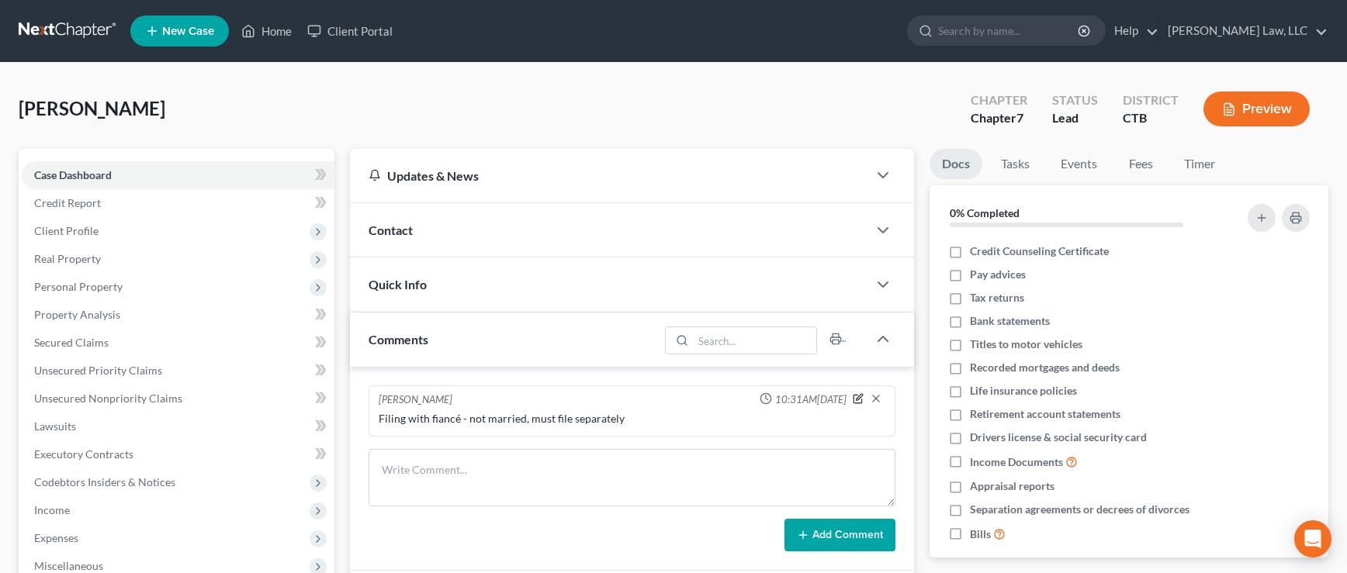
click at [857, 401] on icon "button" at bounding box center [857, 398] width 11 height 11
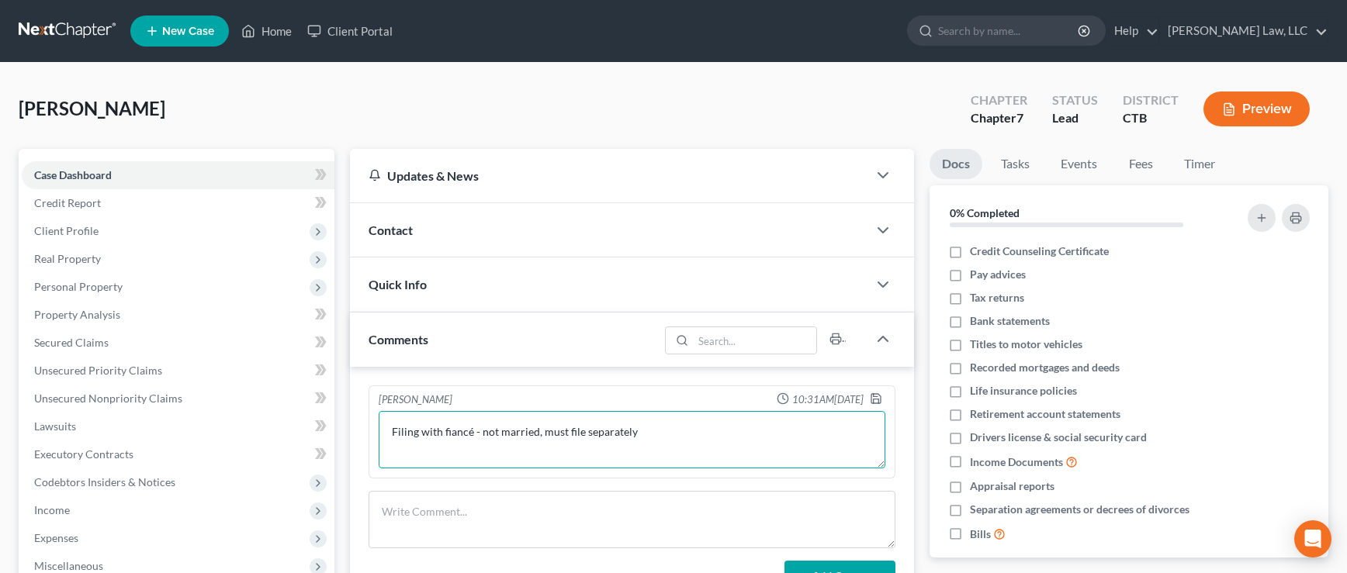
click at [645, 434] on textarea "Filing with fiancé - not married, must file separately" at bounding box center [632, 439] width 507 height 57
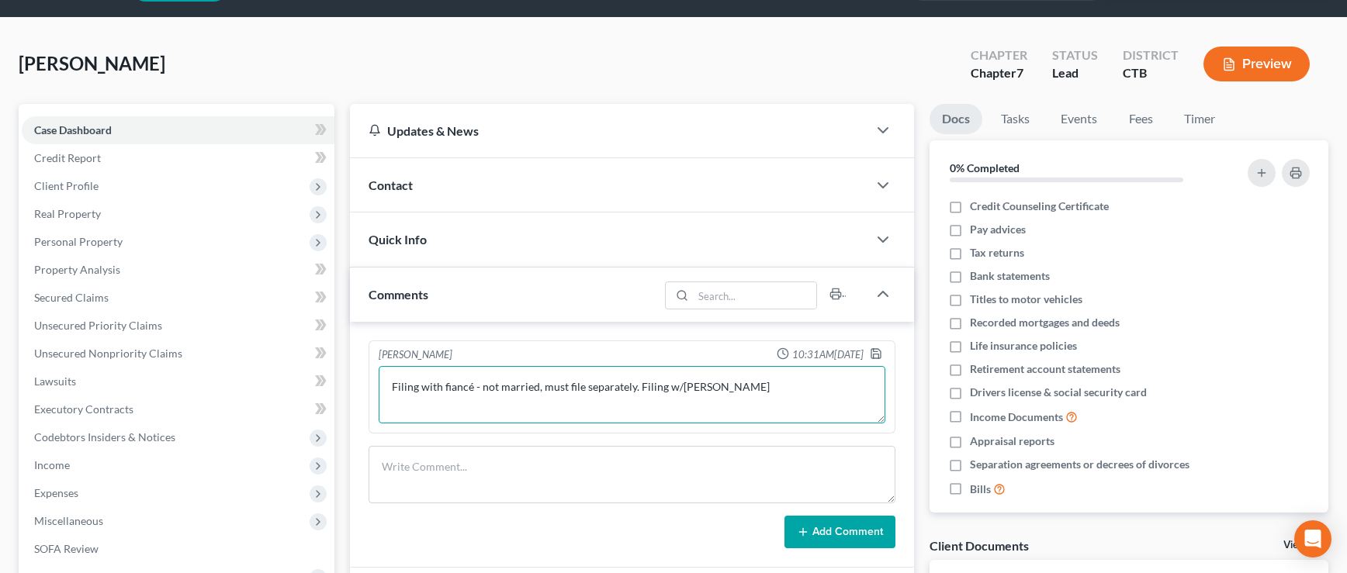
scroll to position [155, 0]
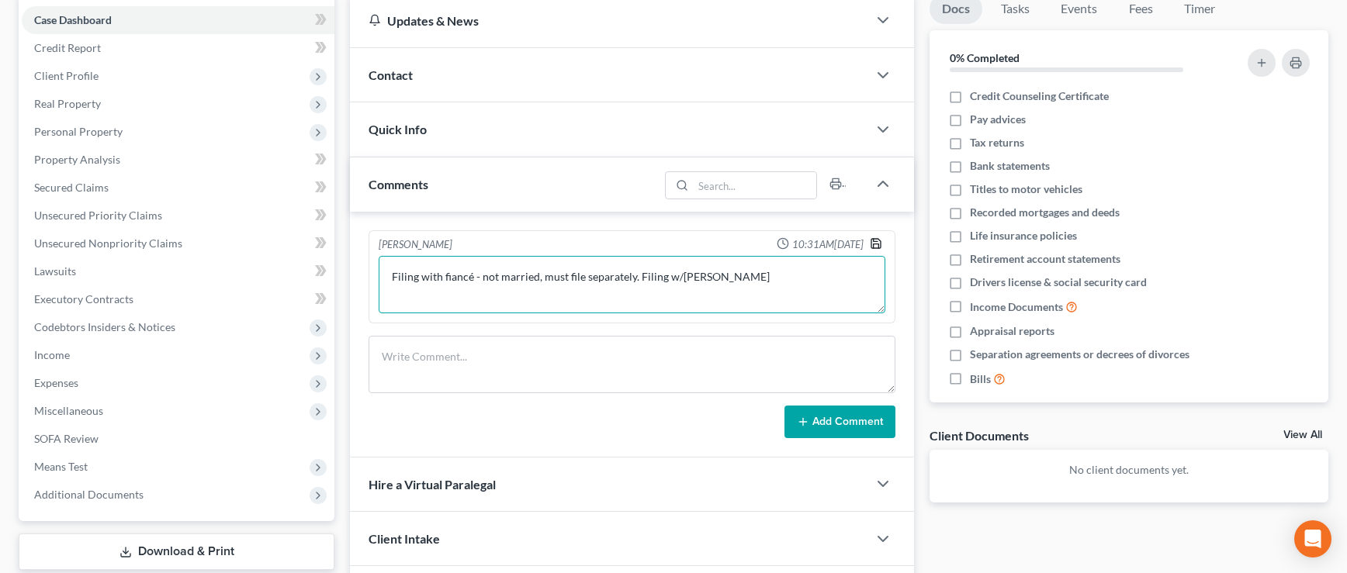
type textarea "Filing with fiancé - not married, must file separately. Filing w/[PERSON_NAME]"
click at [880, 240] on icon "button" at bounding box center [876, 243] width 12 height 12
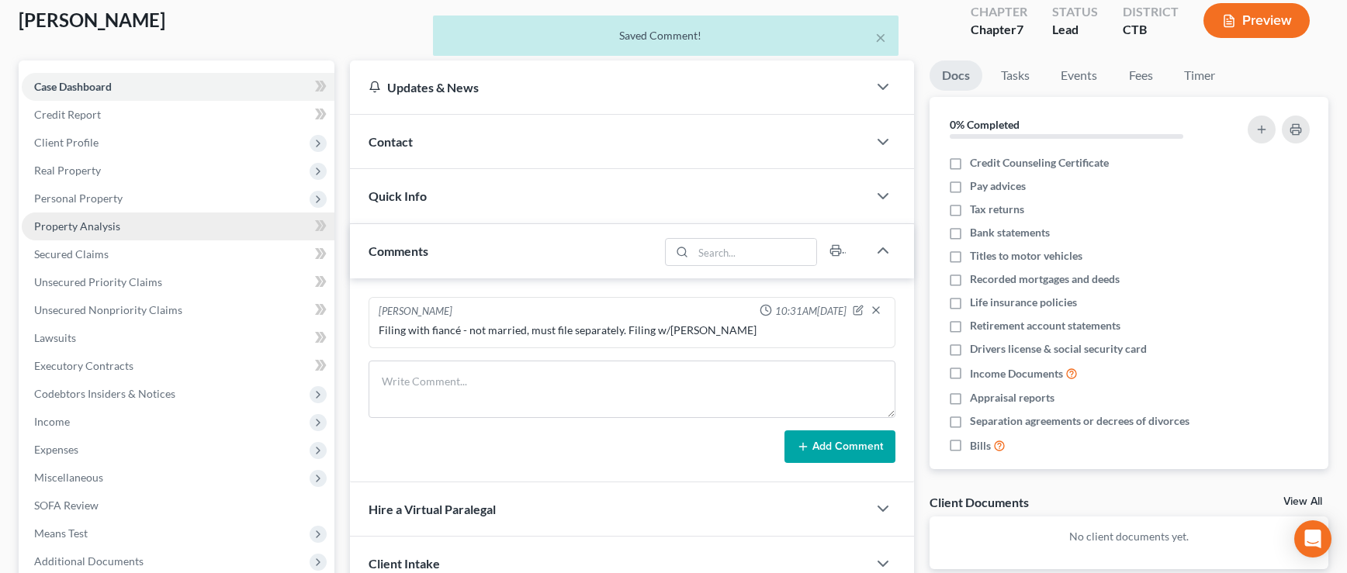
scroll to position [0, 0]
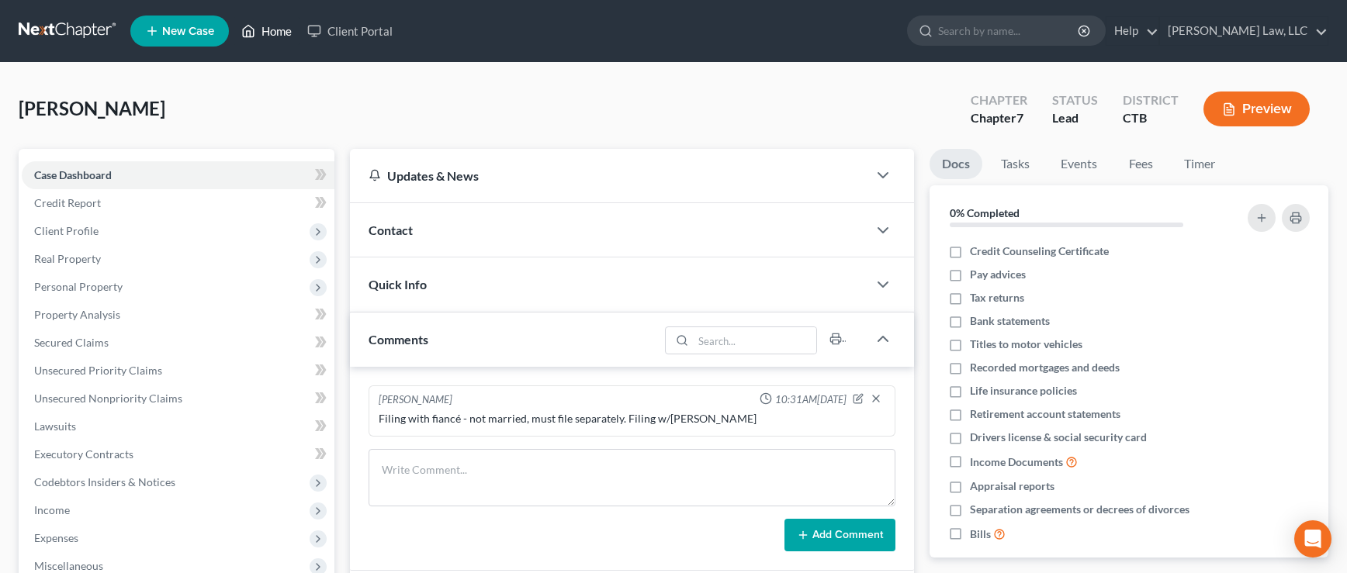
click at [274, 27] on link "Home" at bounding box center [266, 31] width 66 height 28
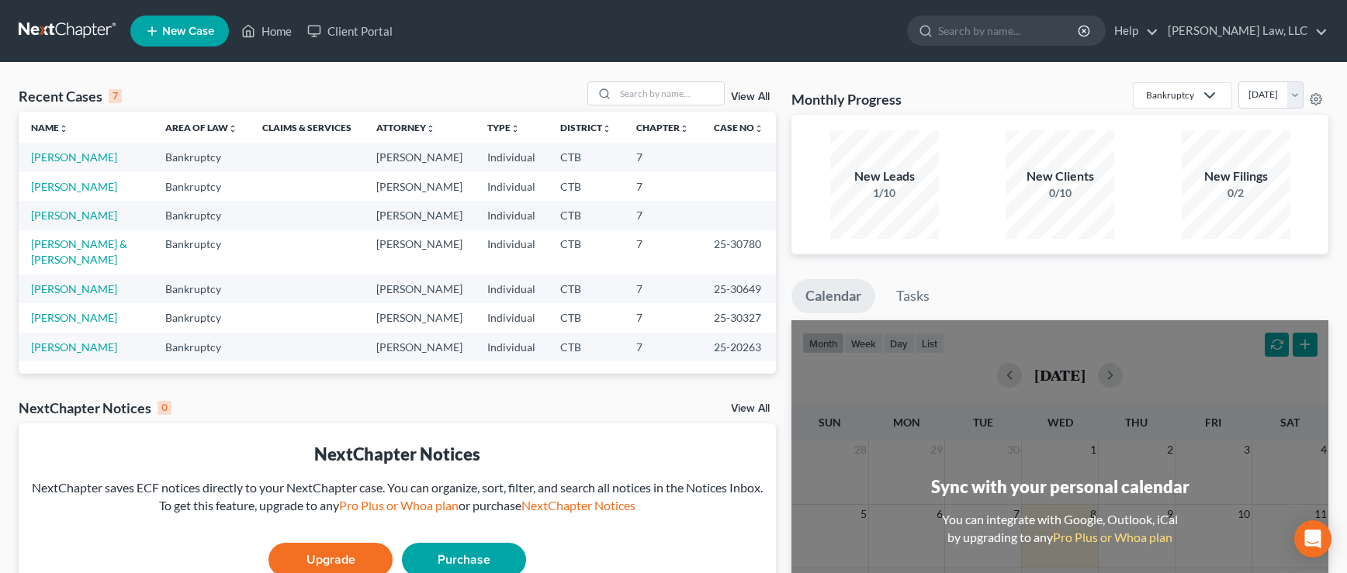
click at [152, 30] on line at bounding box center [152, 31] width 0 height 9
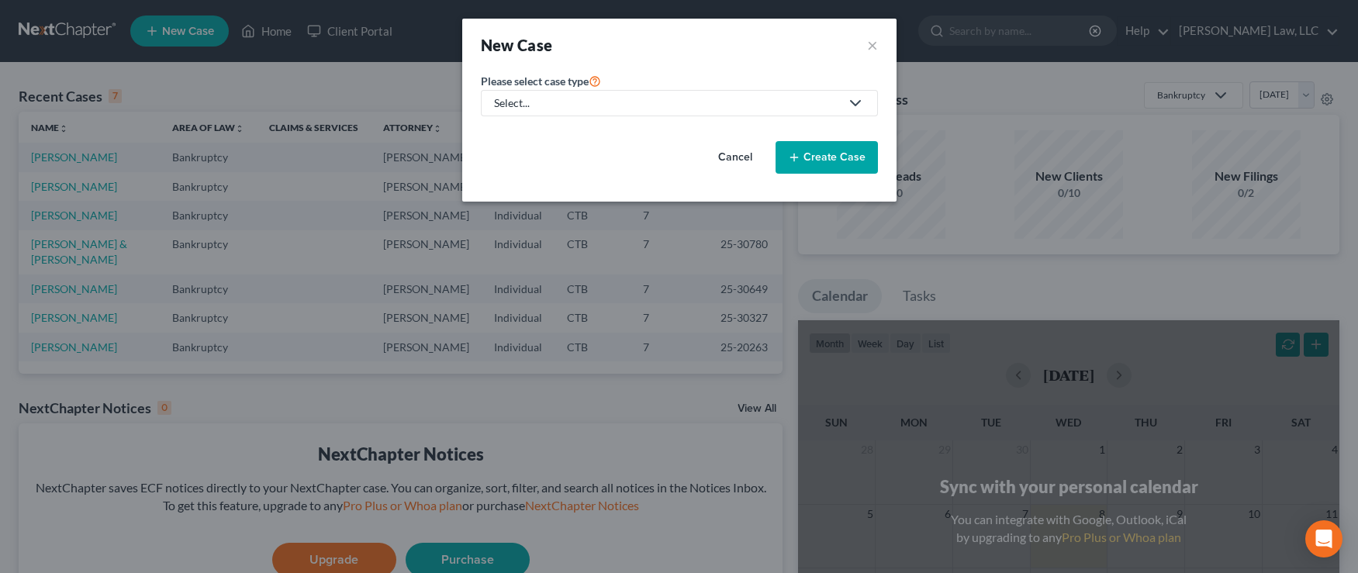
click at [858, 106] on icon at bounding box center [855, 103] width 19 height 19
click at [527, 137] on div "Bankruptcy" at bounding box center [524, 134] width 56 height 16
select select "12"
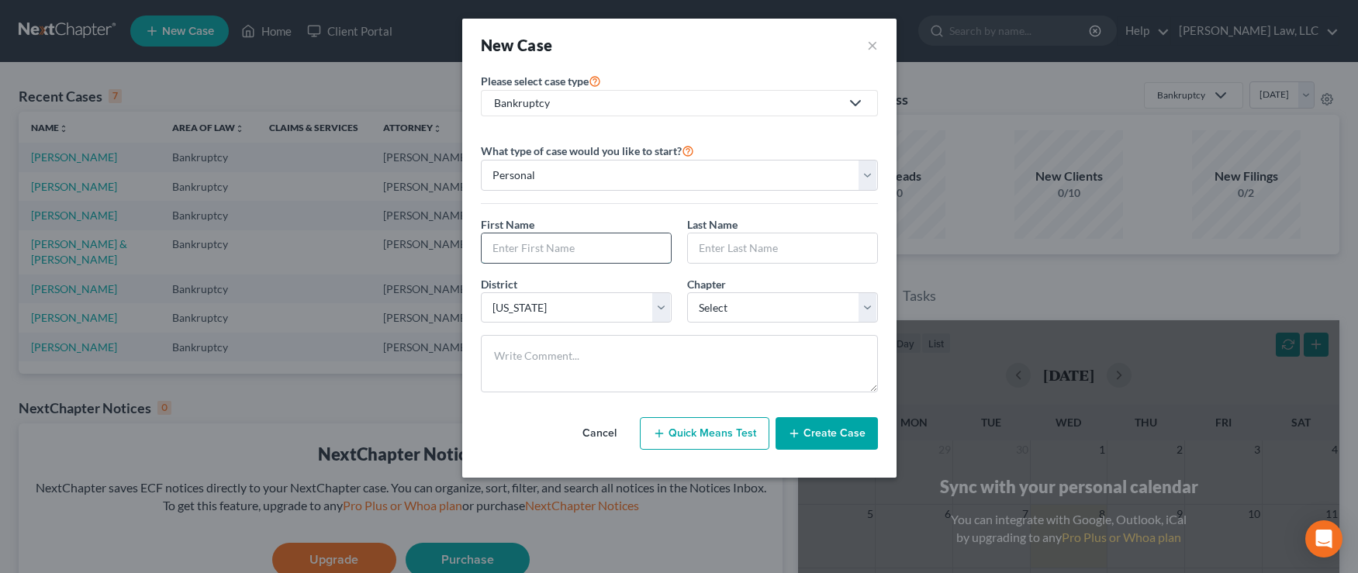
click at [590, 246] on input "text" at bounding box center [576, 247] width 189 height 29
type input "[PERSON_NAME]"
click at [870, 305] on select "Select 7 11 12 13" at bounding box center [782, 307] width 191 height 31
select select "0"
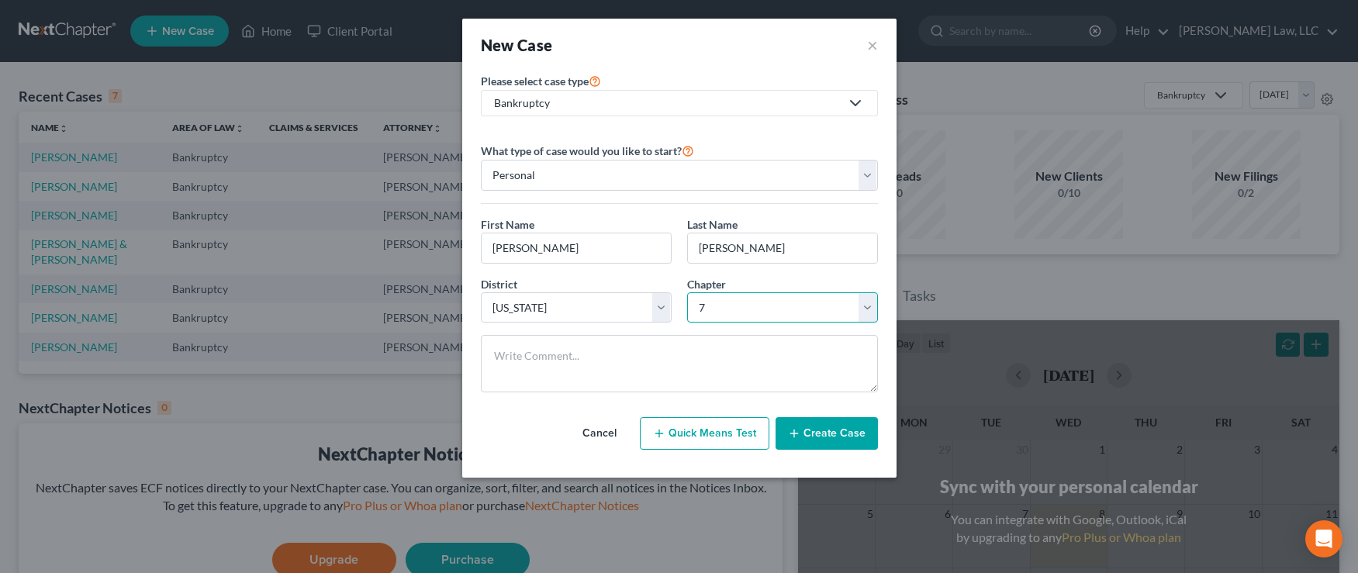
click at [687, 292] on select "Select 7 11 12 13" at bounding box center [782, 307] width 191 height 31
click at [557, 353] on textarea at bounding box center [679, 363] width 397 height 57
click at [679, 356] on textarea "Filing separately but at same time as fiance" at bounding box center [679, 363] width 397 height 57
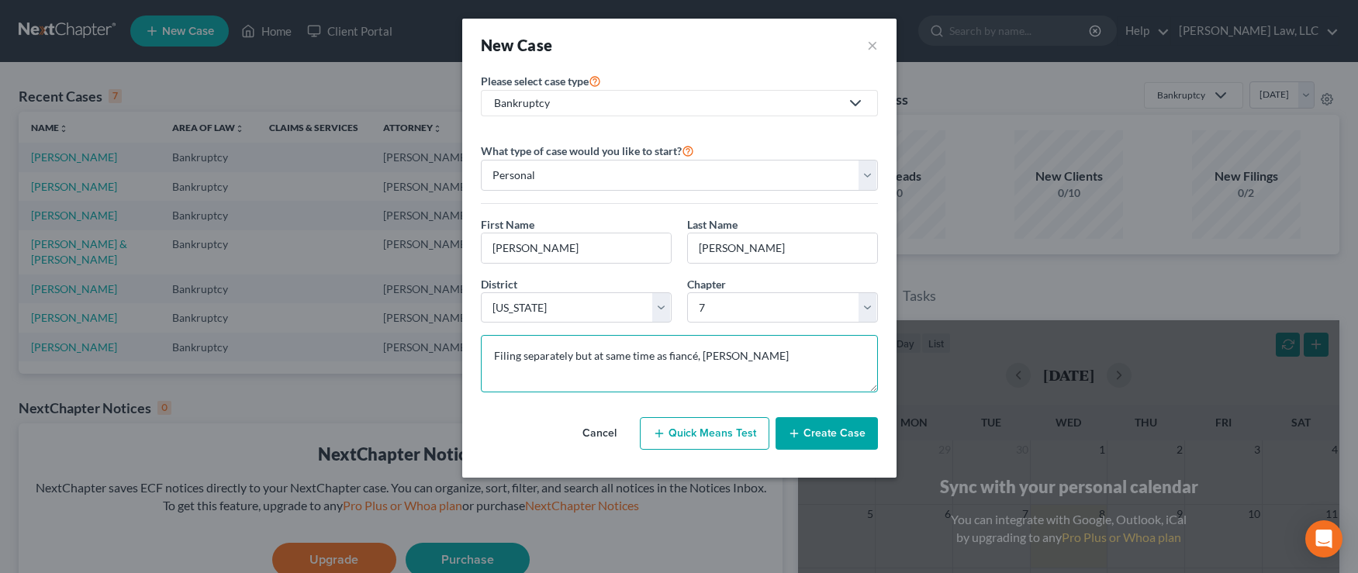
type textarea "Filing separately but at same time as fiancé, [PERSON_NAME]"
click at [842, 434] on button "Create Case" at bounding box center [827, 433] width 102 height 33
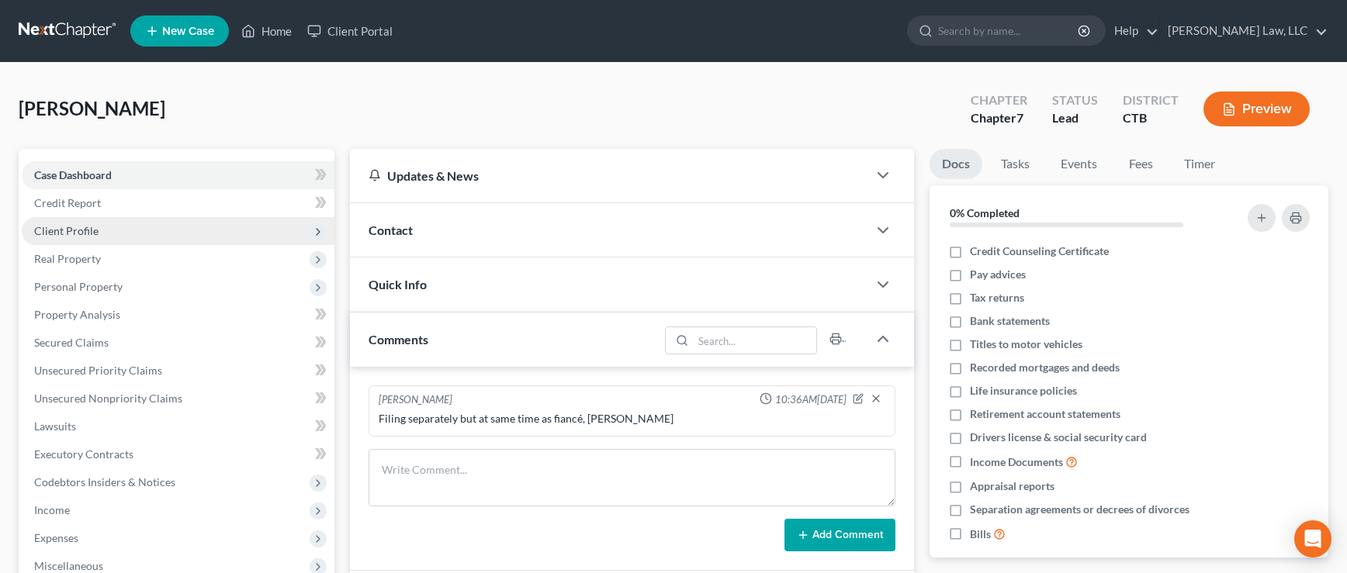
click at [69, 236] on span "Client Profile" at bounding box center [66, 230] width 64 height 13
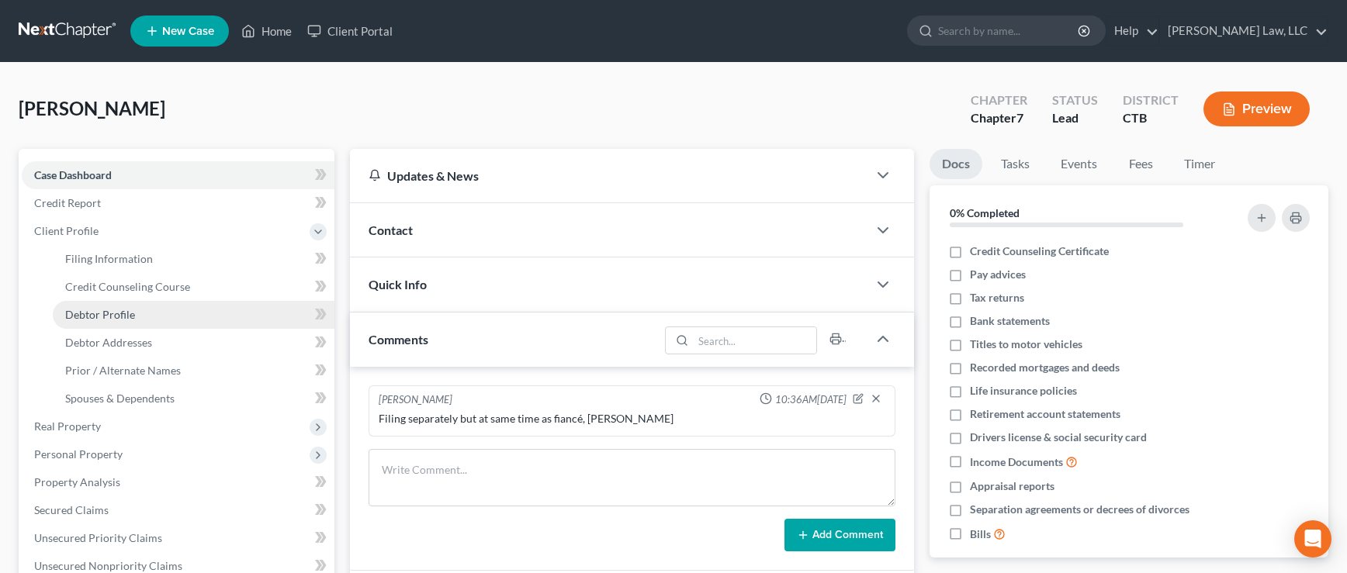
click at [109, 319] on span "Debtor Profile" at bounding box center [100, 314] width 70 height 13
select select "0"
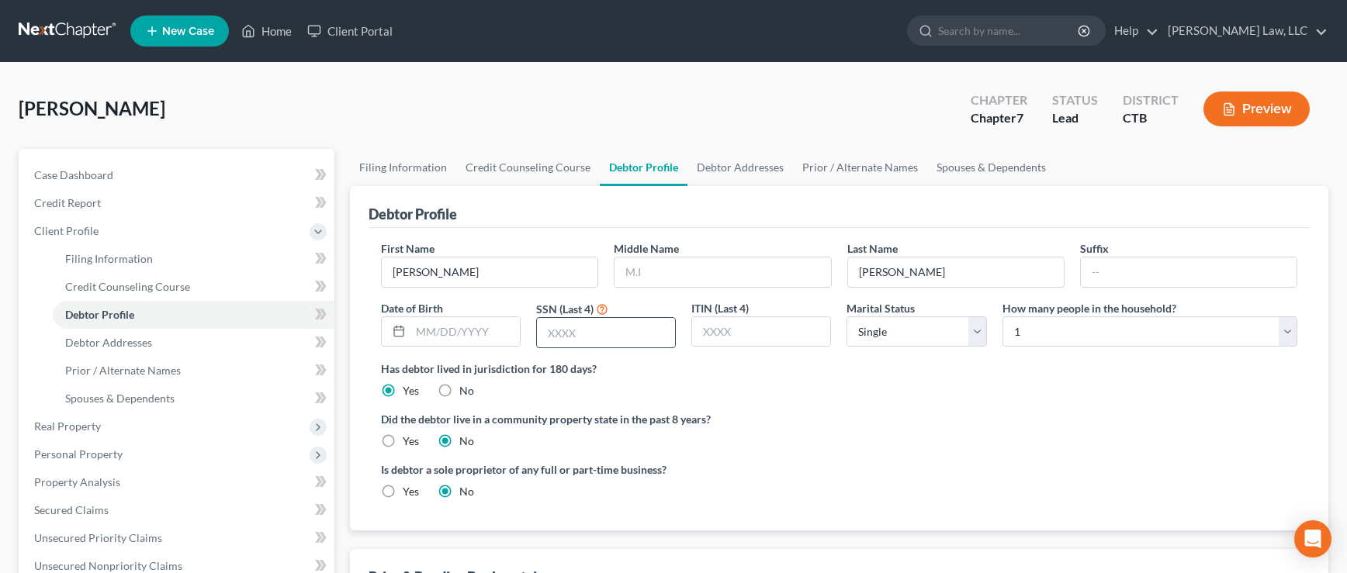
click at [610, 333] on input "text" at bounding box center [606, 332] width 138 height 29
type input "4"
type input "1401"
click at [976, 334] on select "Select Single Married Separated Divorced Widowed" at bounding box center [916, 331] width 140 height 31
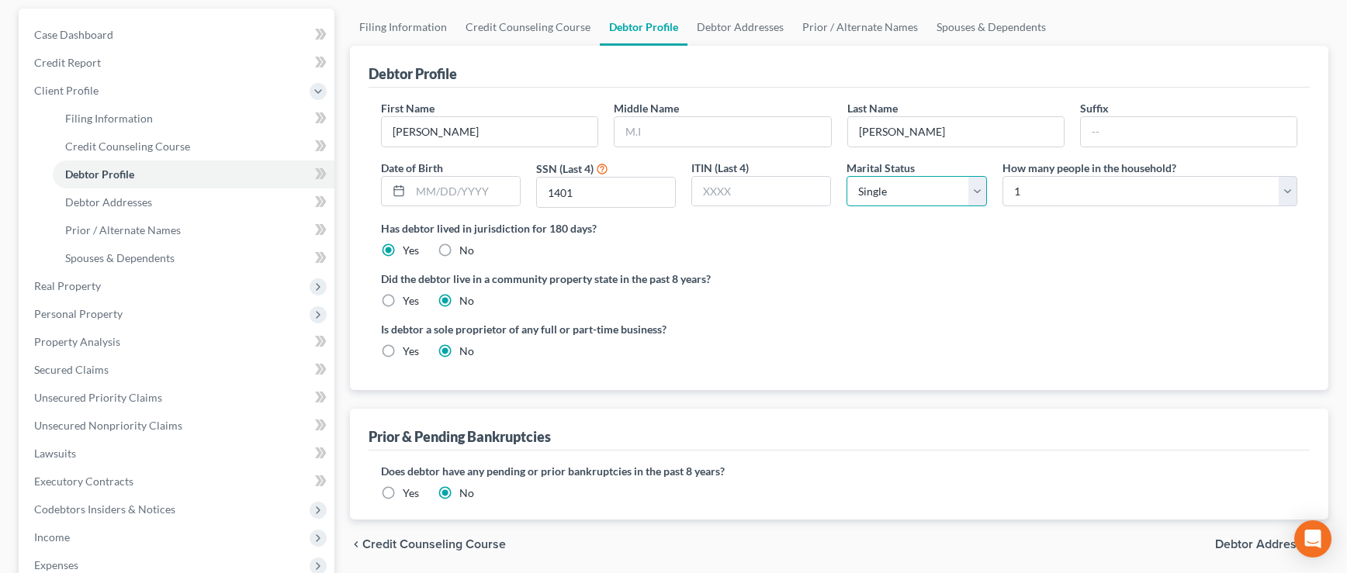
scroll to position [155, 0]
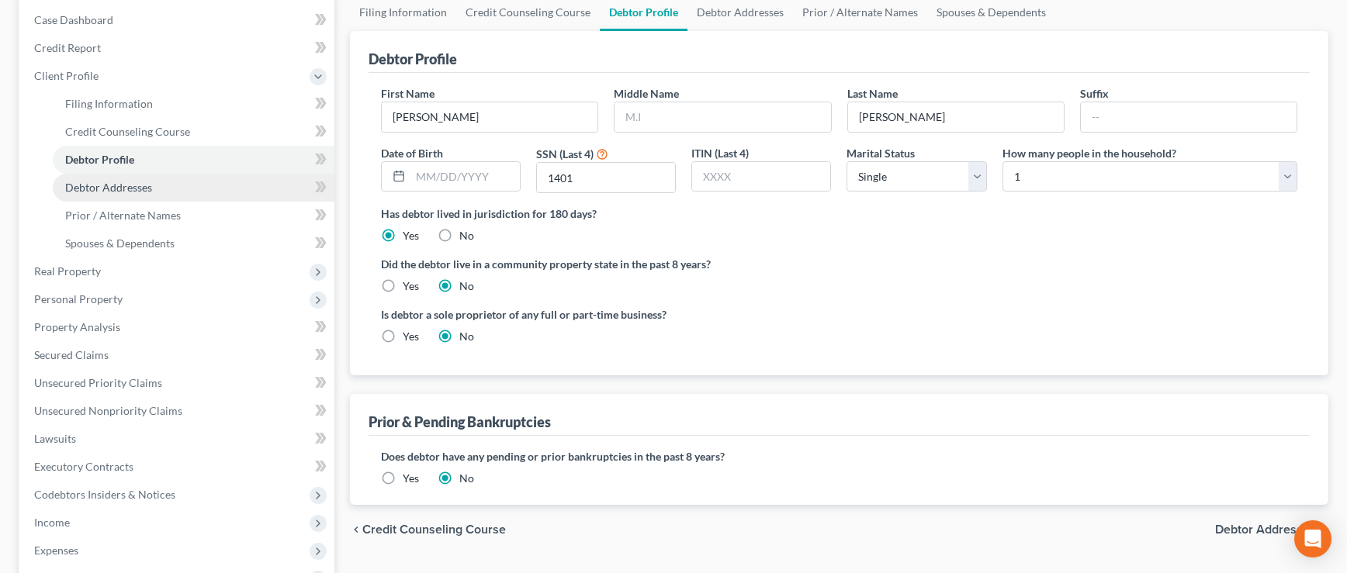
click at [89, 188] on span "Debtor Addresses" at bounding box center [108, 187] width 87 height 13
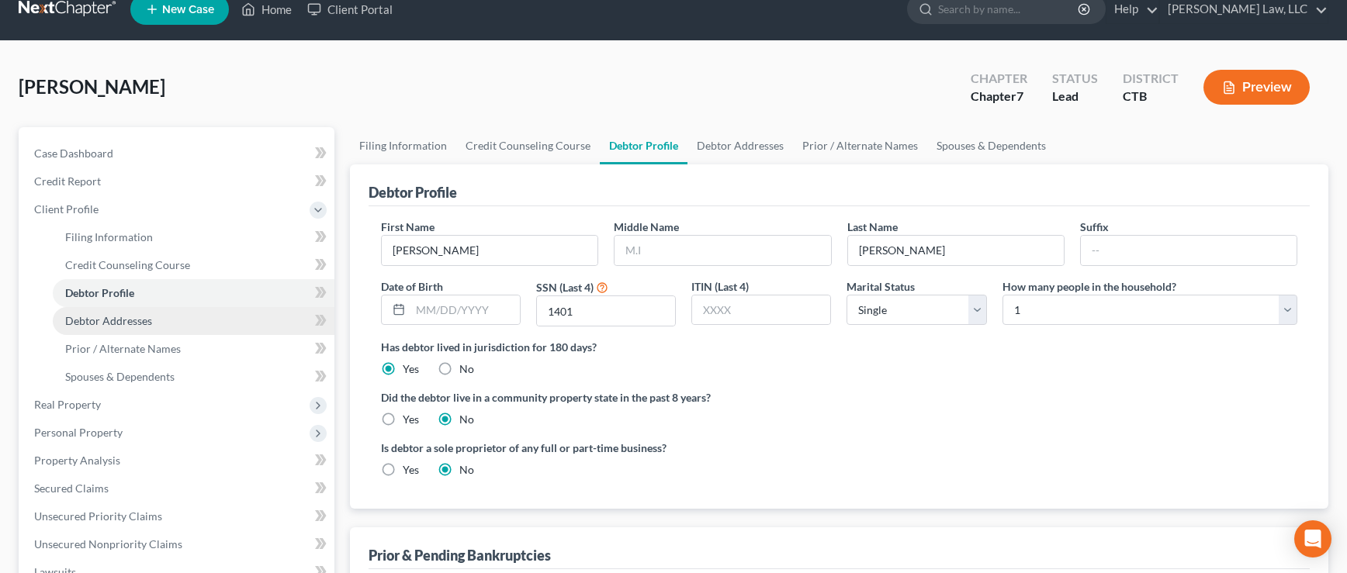
select select "0"
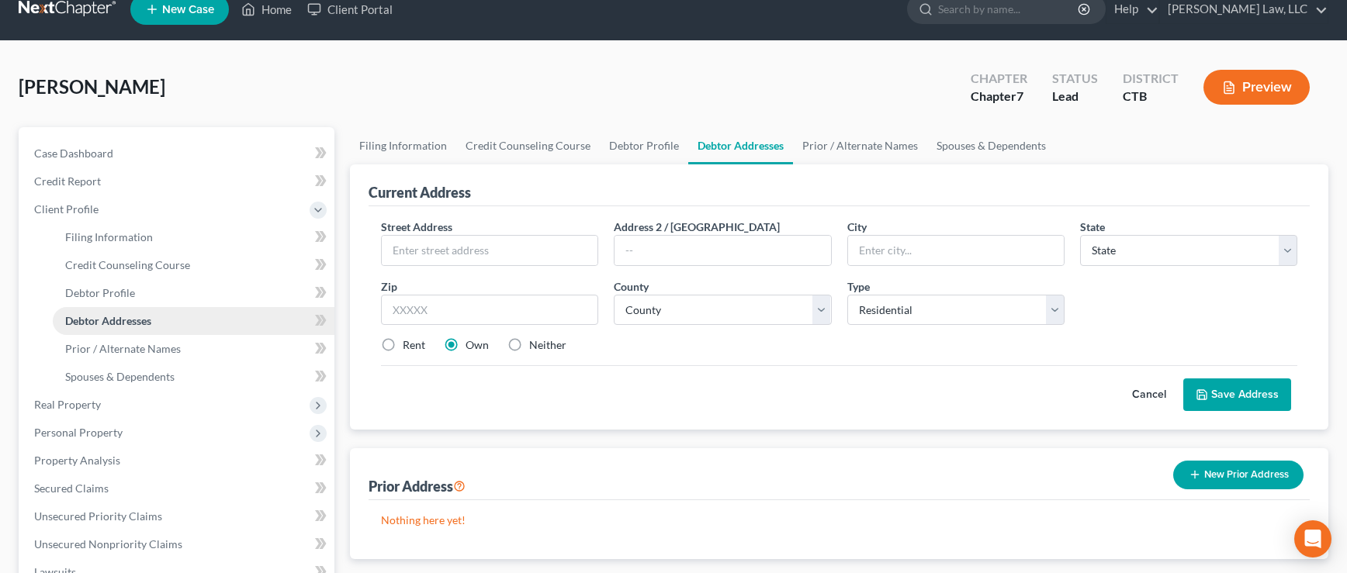
scroll to position [0, 0]
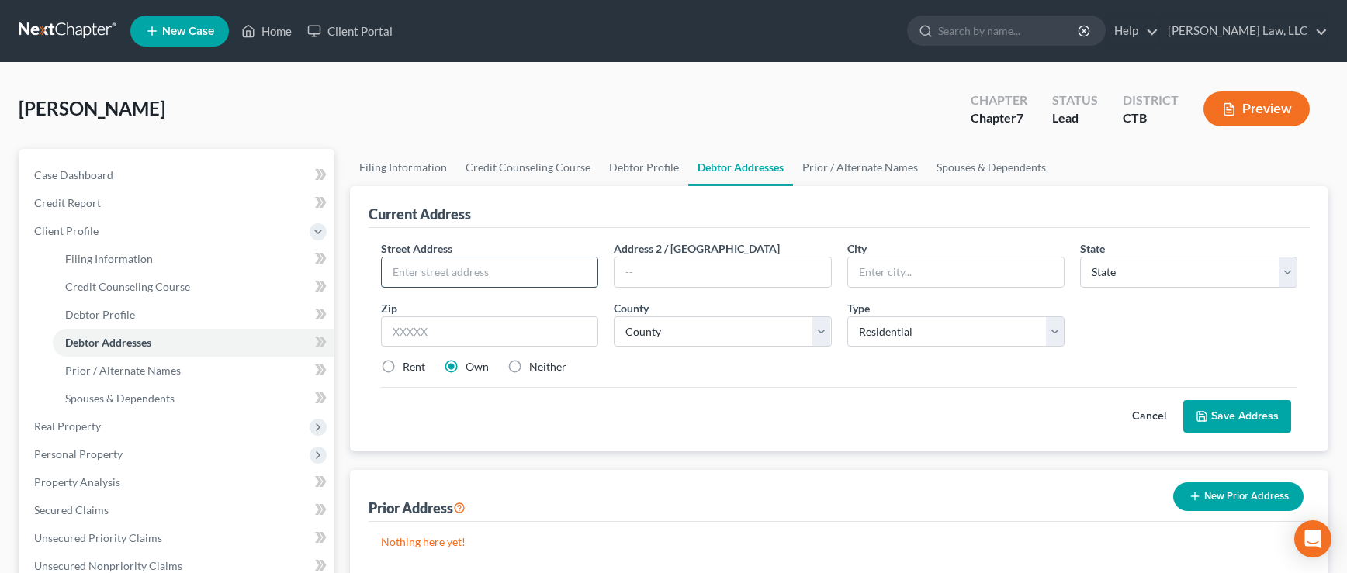
click at [458, 274] on input "text" at bounding box center [490, 272] width 216 height 29
type input "[STREET_ADDRESS][PERSON_NAME]"
type input "Ivoryton"
select select "6"
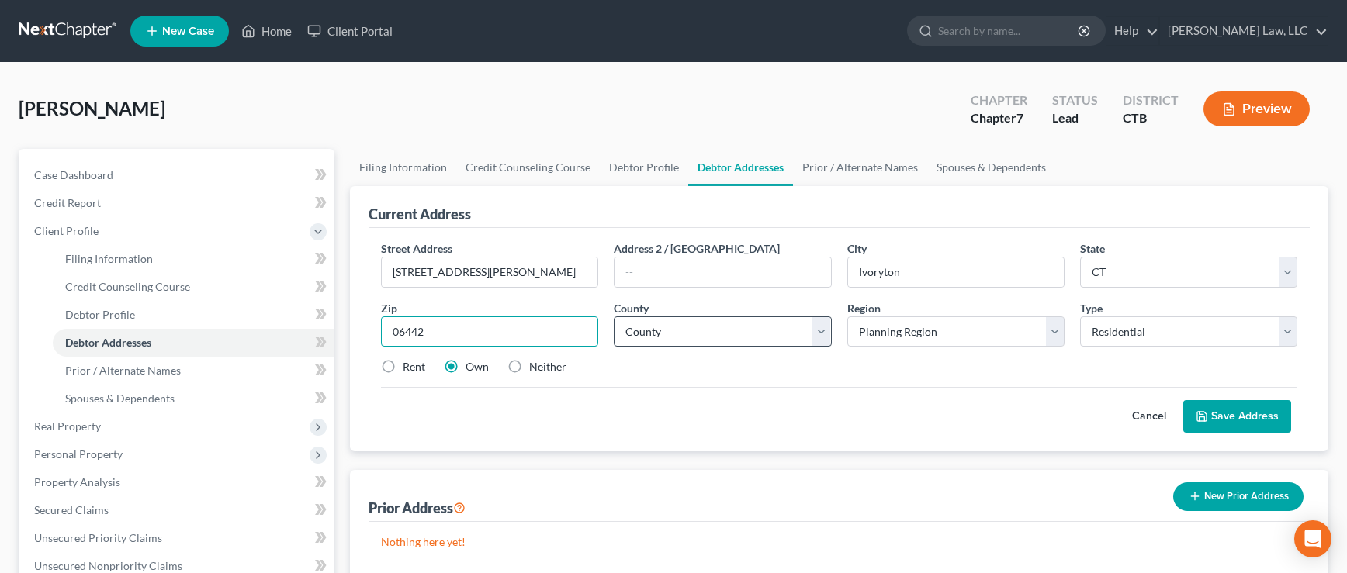
type input "06442"
click at [819, 334] on select "County [GEOGRAPHIC_DATA] [GEOGRAPHIC_DATA] [GEOGRAPHIC_DATA] [GEOGRAPHIC_DATA] …" at bounding box center [722, 331] width 217 height 31
select select "3"
click at [614, 316] on select "County [GEOGRAPHIC_DATA] [GEOGRAPHIC_DATA] [GEOGRAPHIC_DATA] [GEOGRAPHIC_DATA] …" at bounding box center [722, 331] width 217 height 31
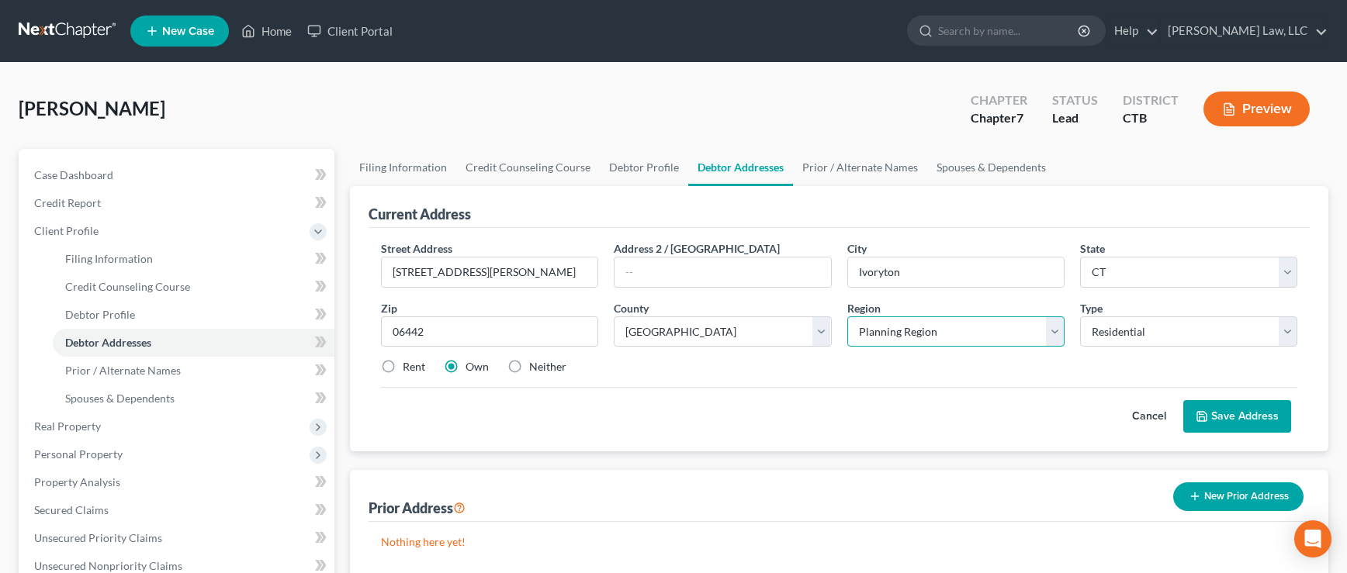
click at [1056, 334] on select "Planning Region Capitol Planning Region [GEOGRAPHIC_DATA] Planning Region [GEOG…" at bounding box center [955, 331] width 217 height 31
select select "2"
click at [847, 316] on select "Planning Region Capitol Planning Region [GEOGRAPHIC_DATA] Planning Region [GEOG…" at bounding box center [955, 331] width 217 height 31
click at [1249, 423] on button "Save Address" at bounding box center [1237, 416] width 108 height 33
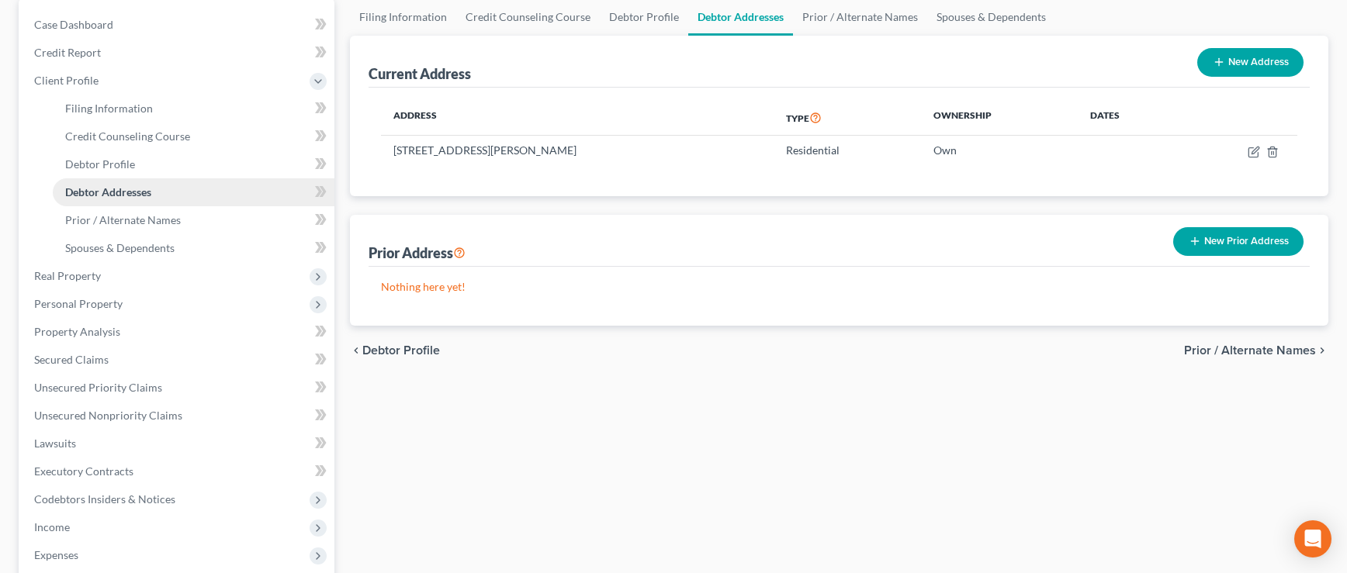
scroll to position [155, 0]
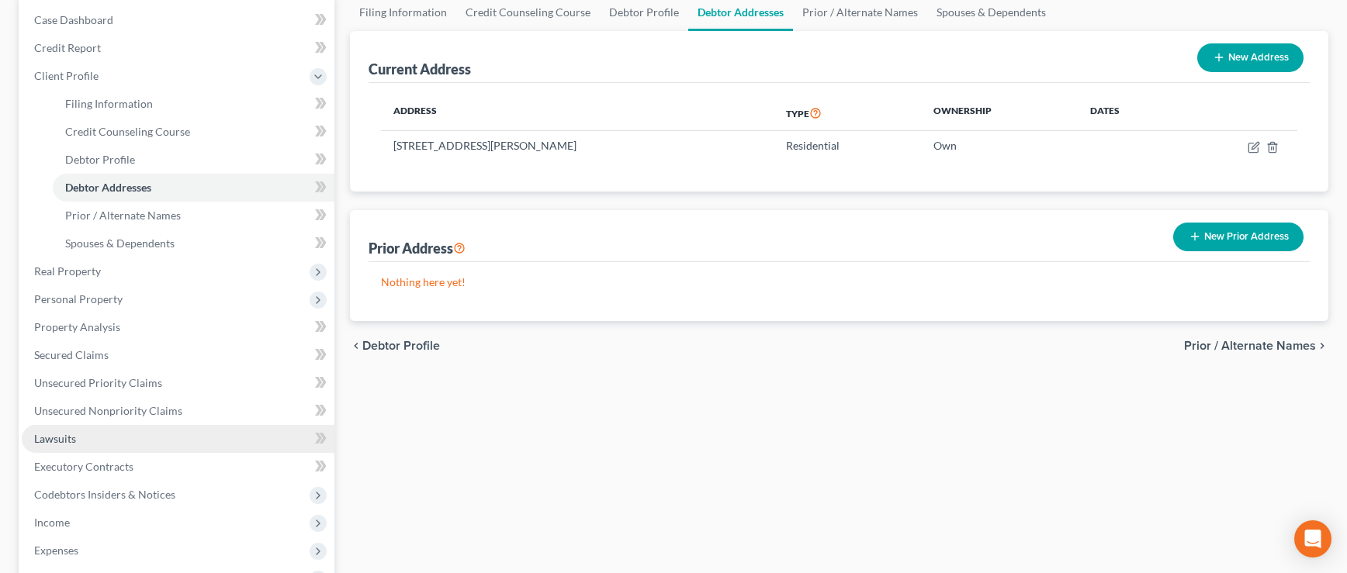
click at [71, 442] on span "Lawsuits" at bounding box center [55, 438] width 42 height 13
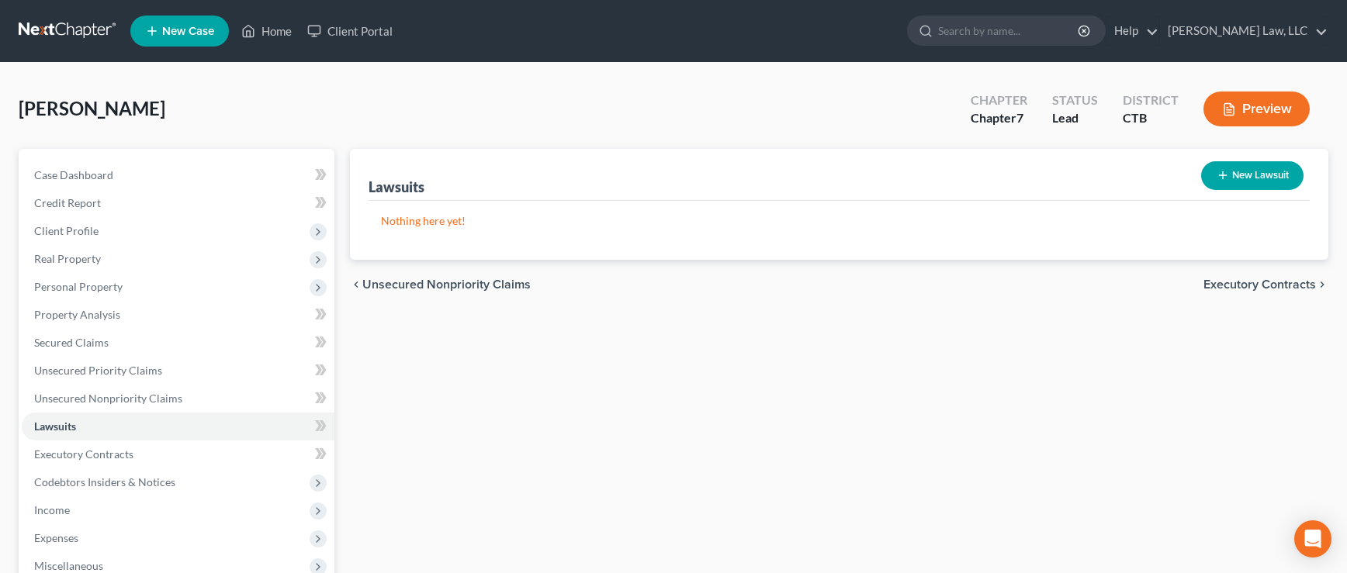
click at [1220, 176] on icon "button" at bounding box center [1222, 175] width 12 height 12
select select "0"
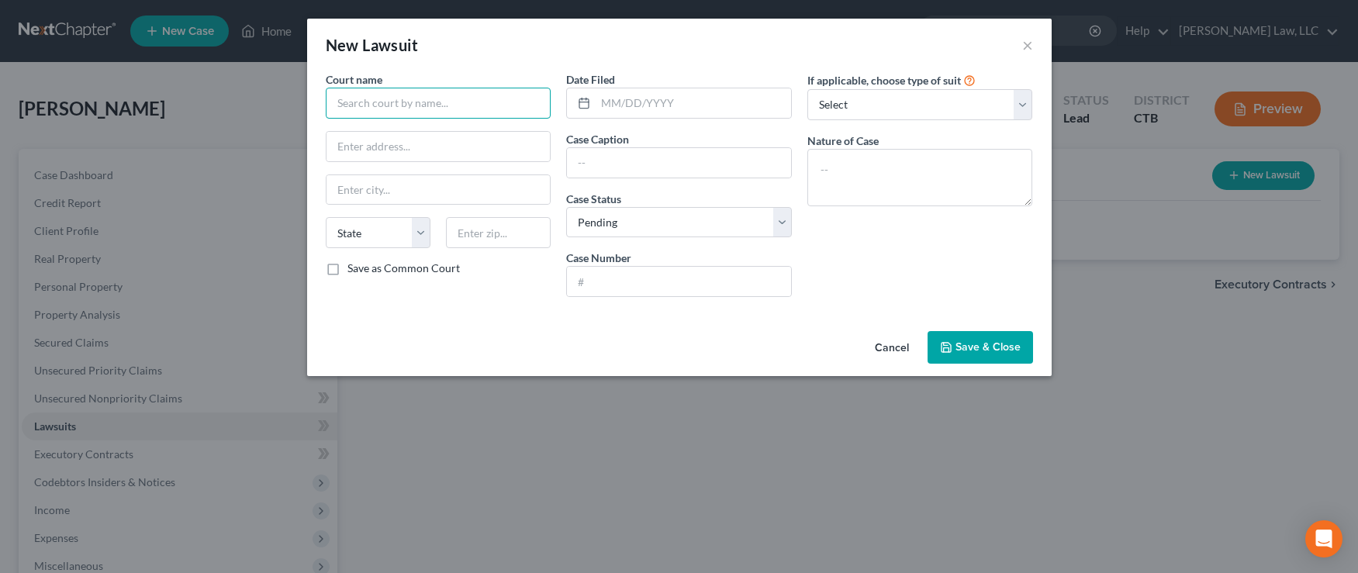
click at [388, 102] on input "text" at bounding box center [439, 103] width 226 height 31
type input "Middlesex Judicial District"
type input "[STREET_ADDRESS]"
type input "[GEOGRAPHIC_DATA]"
select select "6"
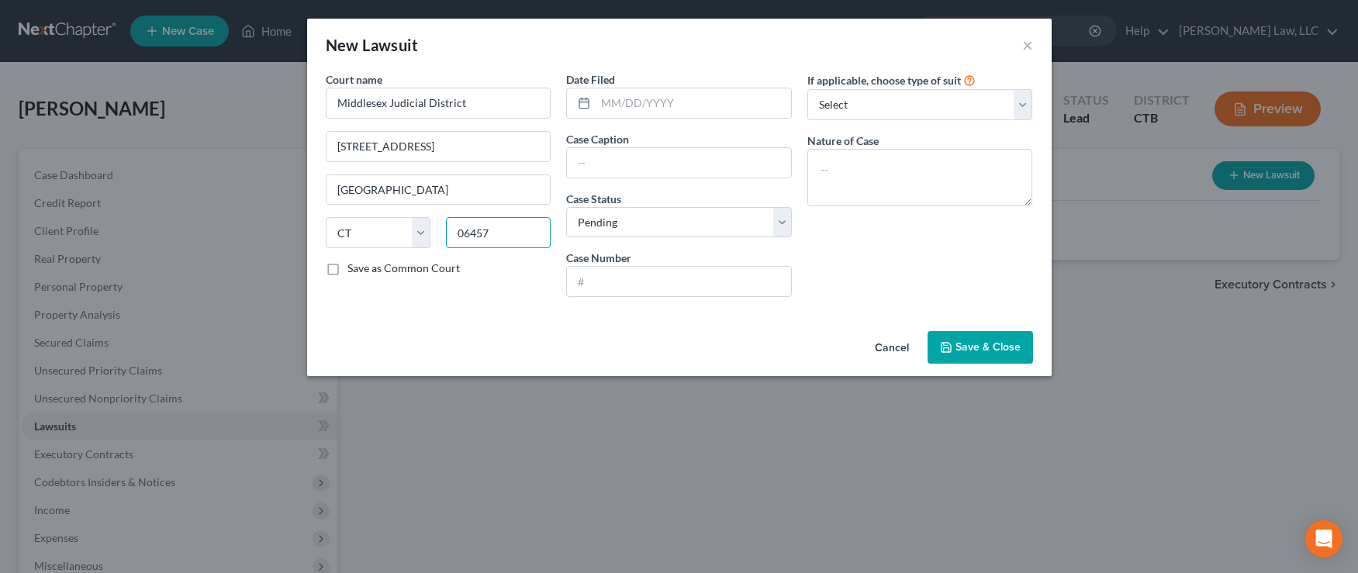
type input "06457"
click at [347, 268] on label "Save as Common Court" at bounding box center [403, 269] width 112 height 16
click at [354, 268] on input "Save as Common Court" at bounding box center [359, 266] width 10 height 10
checkbox input "true"
click at [647, 100] on input "text" at bounding box center [693, 102] width 195 height 29
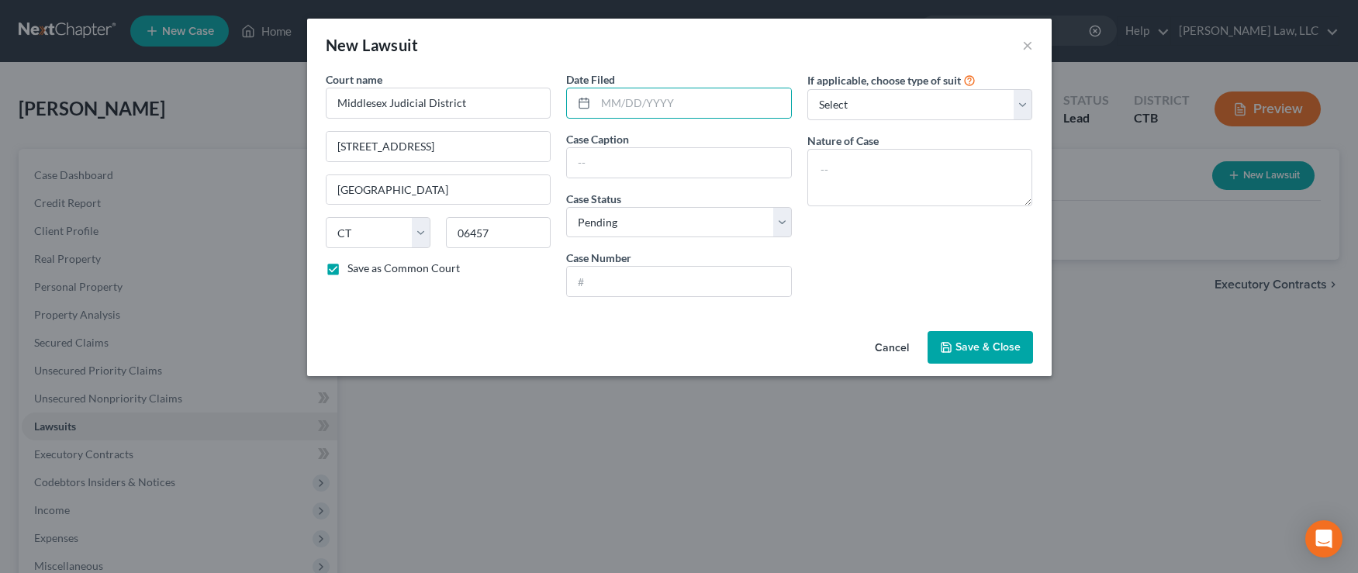
click at [894, 347] on button "Cancel" at bounding box center [892, 348] width 59 height 31
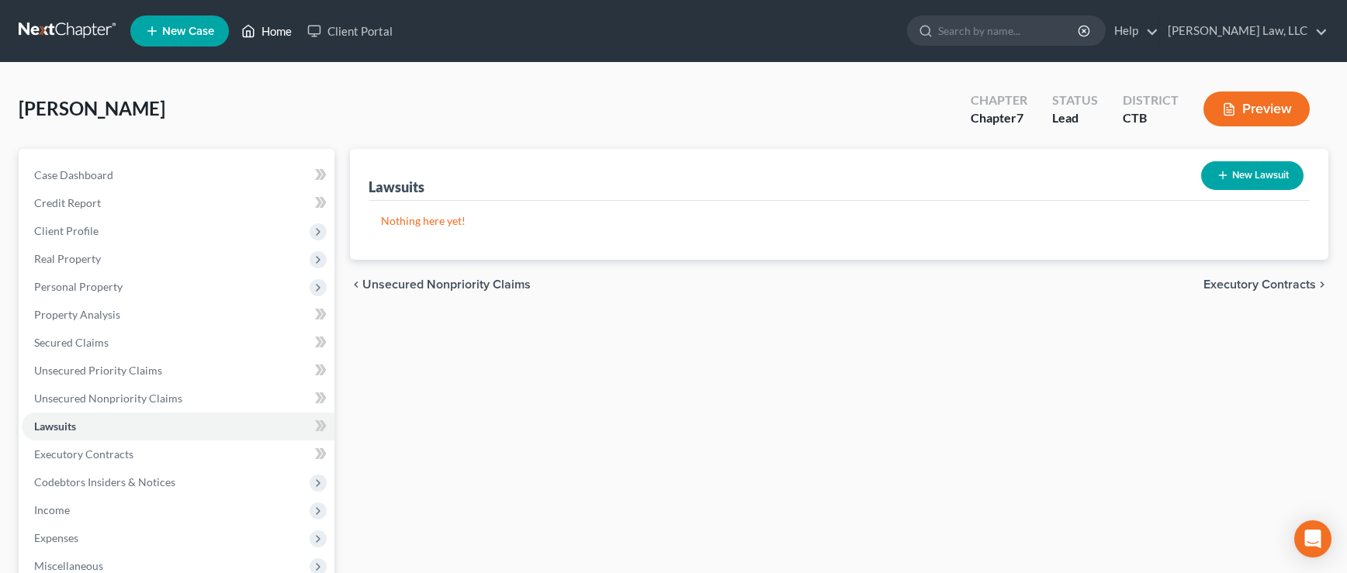
click at [274, 28] on link "Home" at bounding box center [266, 31] width 66 height 28
